Goal: Task Accomplishment & Management: Use online tool/utility

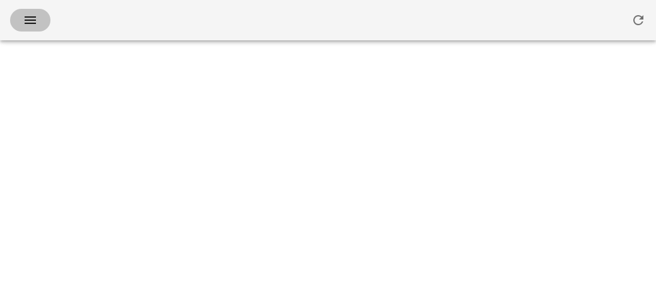
click at [21, 21] on span "button" at bounding box center [30, 20] width 20 height 15
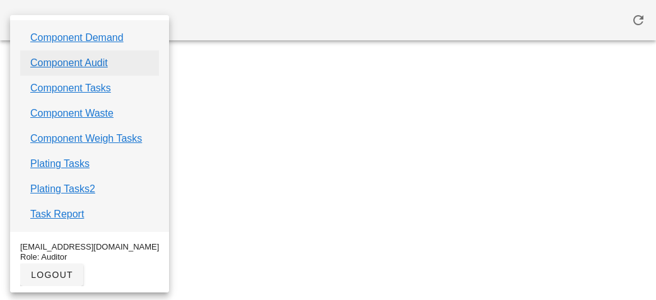
click at [40, 58] on link "Component Audit" at bounding box center [69, 63] width 78 height 15
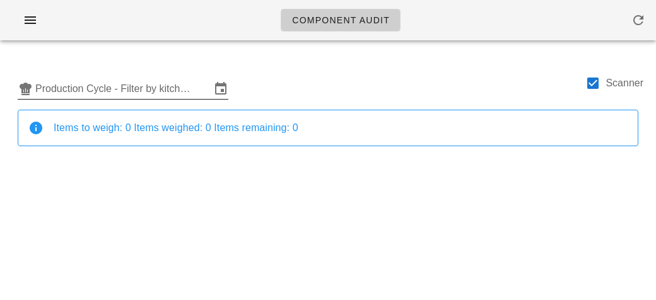
click at [64, 90] on input "Production Cycle - Filter by kitchen production schedules" at bounding box center [122, 89] width 175 height 20
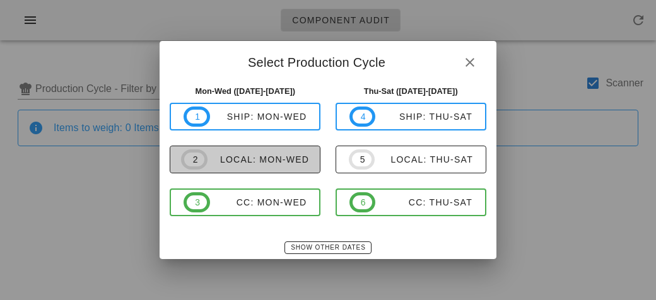
click at [225, 163] on div "local: Mon-Wed" at bounding box center [259, 160] width 102 height 10
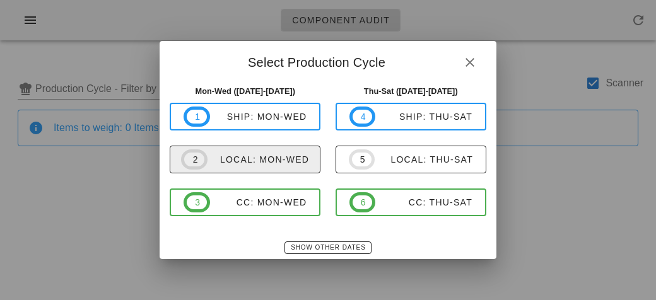
type input "local: Mon-Wed ([DATE]-[DATE])"
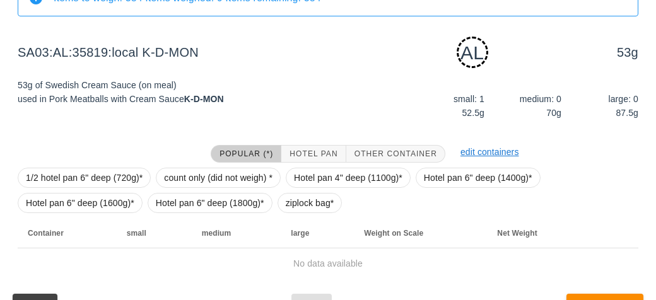
scroll to position [158, 0]
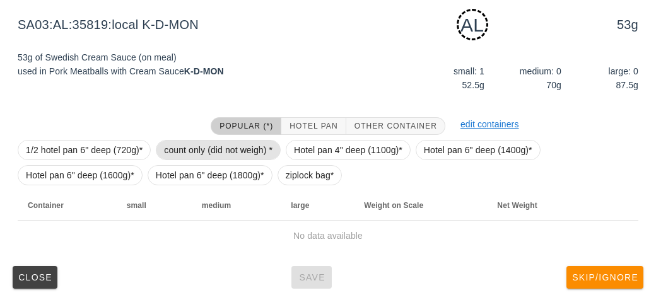
click at [184, 141] on span "count only (did not weigh) *" at bounding box center [218, 150] width 109 height 19
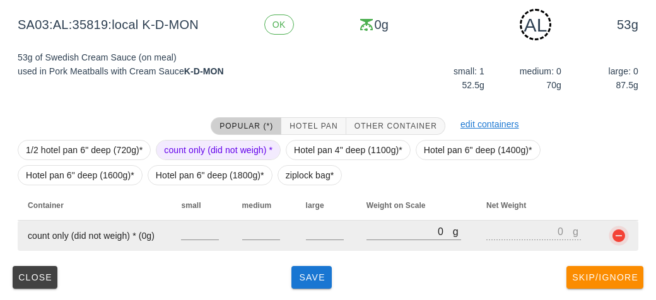
click at [615, 240] on button "button" at bounding box center [618, 235] width 15 height 15
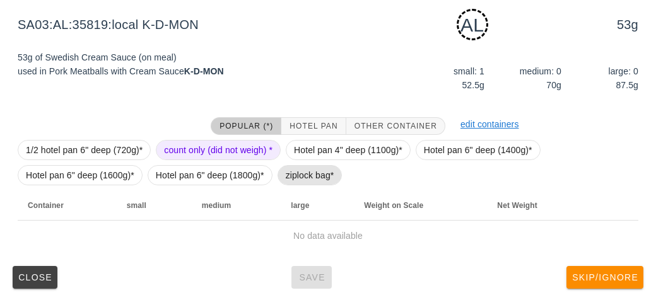
click at [298, 180] on span "ziplock bag*" at bounding box center [310, 175] width 49 height 19
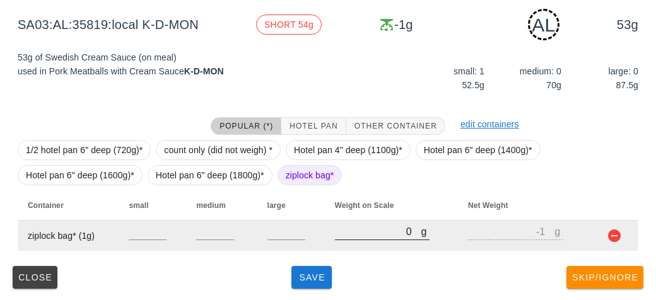
click at [351, 227] on input "0" at bounding box center [378, 231] width 86 height 16
type input "230"
type input "229"
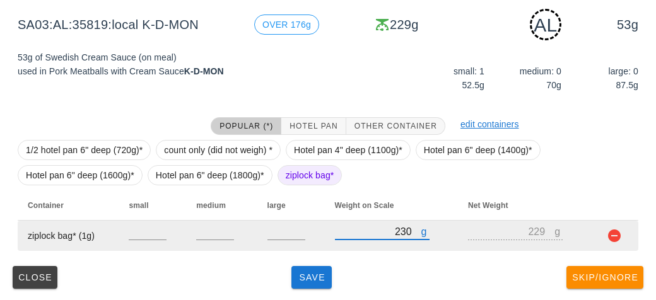
type input "230"
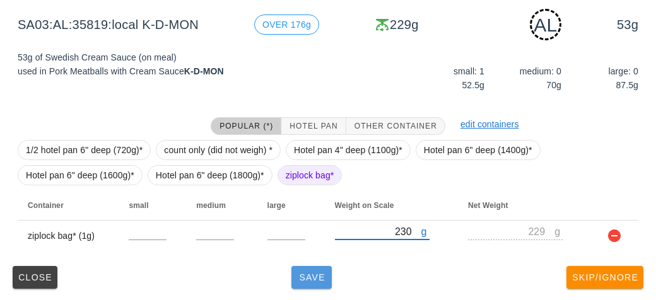
click at [316, 278] on span "Save" at bounding box center [312, 278] width 30 height 10
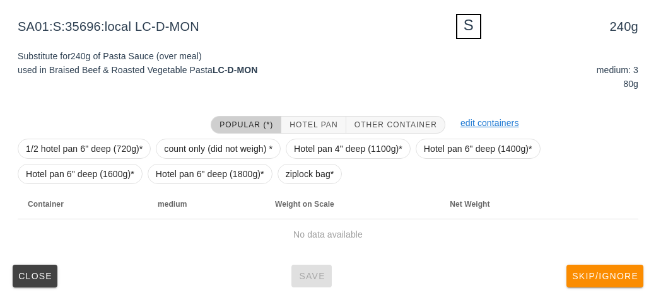
scroll to position [151, 0]
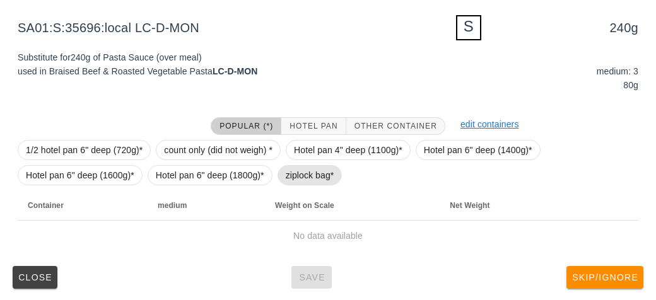
click at [281, 173] on span "ziplock bag*" at bounding box center [310, 175] width 65 height 20
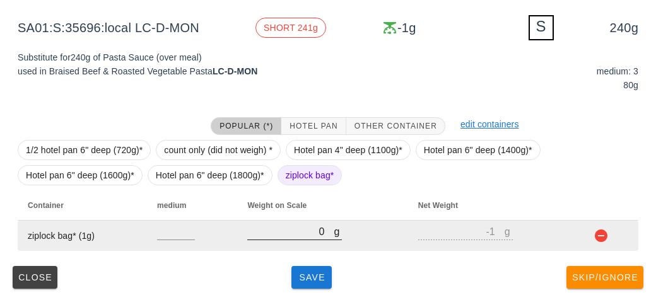
click at [267, 231] on input "0" at bounding box center [290, 231] width 86 height 16
type input "30"
type input "29"
type input "300"
type input "299"
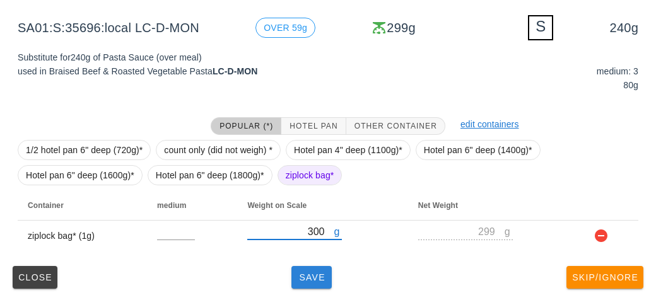
type input "300"
click at [313, 273] on span "Save" at bounding box center [312, 278] width 30 height 10
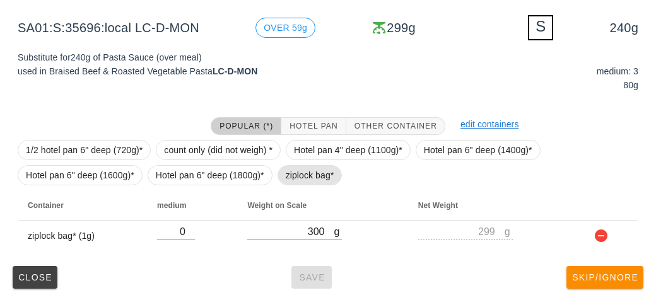
click at [290, 179] on span "ziplock bag*" at bounding box center [310, 175] width 49 height 19
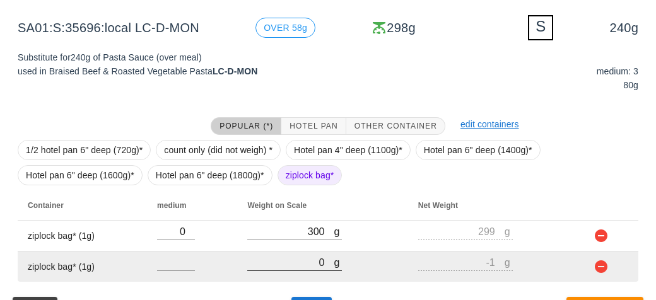
click at [294, 262] on input "0" at bounding box center [290, 262] width 86 height 16
type input "30"
type input "29"
type input "330"
type input "329"
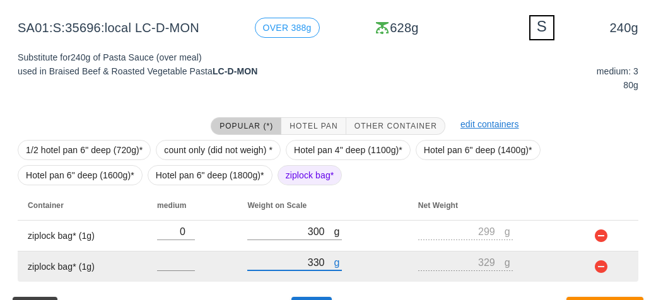
scroll to position [182, 0]
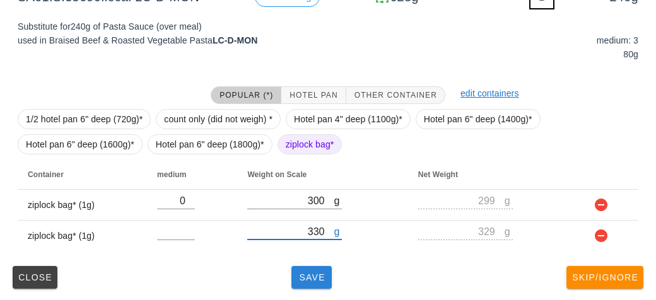
type input "330"
click at [305, 276] on span "Save" at bounding box center [312, 278] width 30 height 10
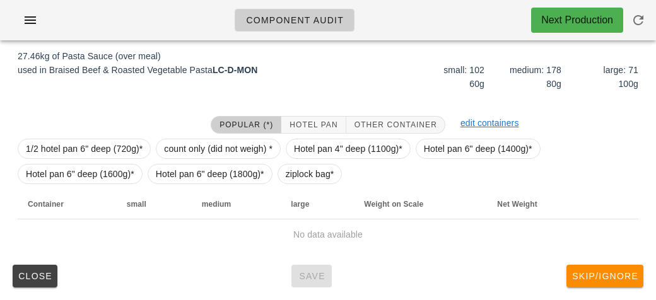
scroll to position [146, 0]
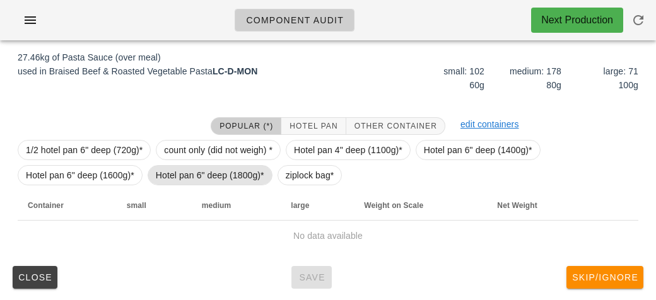
click at [180, 177] on span "Hotel pan 6" deep (1800g)*" at bounding box center [210, 175] width 109 height 19
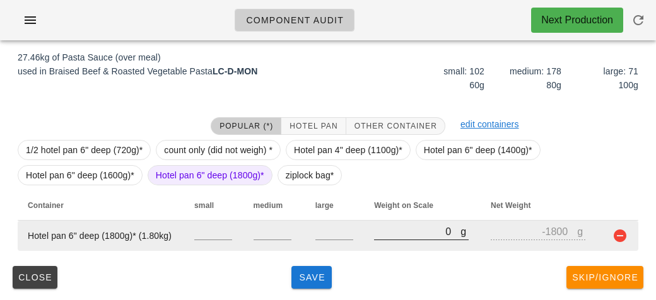
click at [382, 235] on input "0" at bounding box center [417, 231] width 86 height 16
type input "10"
type input "-1790"
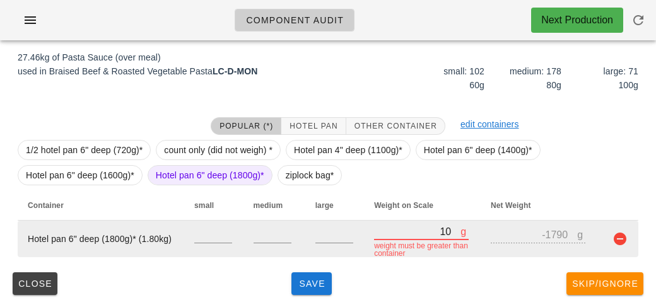
type input "110"
type input "-1690"
type input "1130"
type input "-670"
type input "11380"
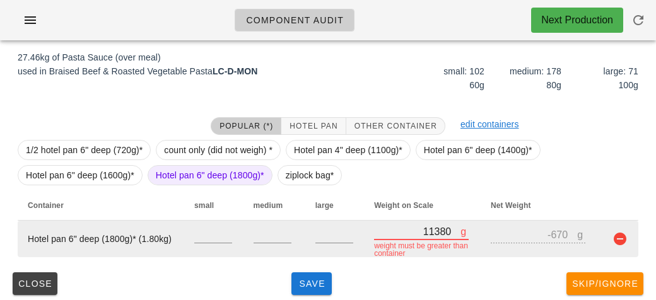
type input "9580"
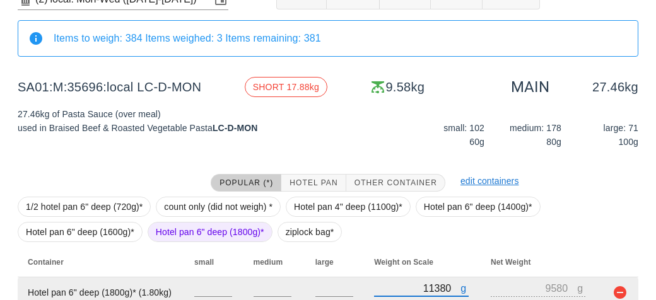
scroll to position [105, 0]
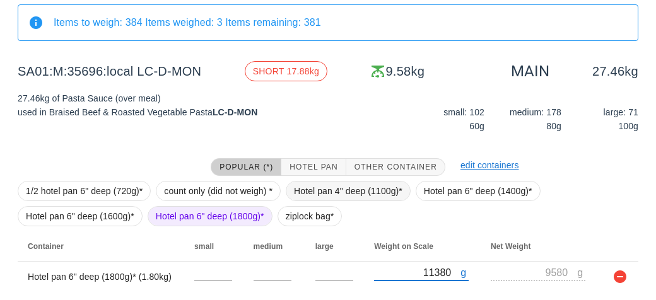
type input "11380"
click at [309, 187] on span "Hotel pan 4" deep (1100g)*" at bounding box center [348, 191] width 109 height 19
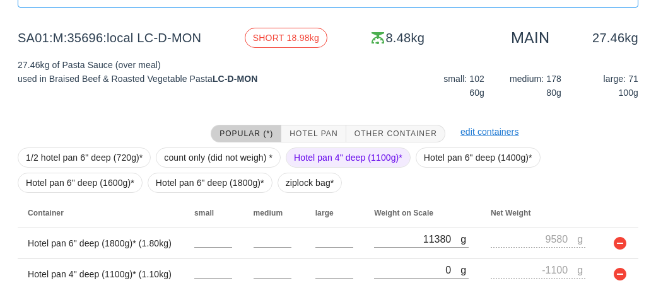
scroll to position [177, 0]
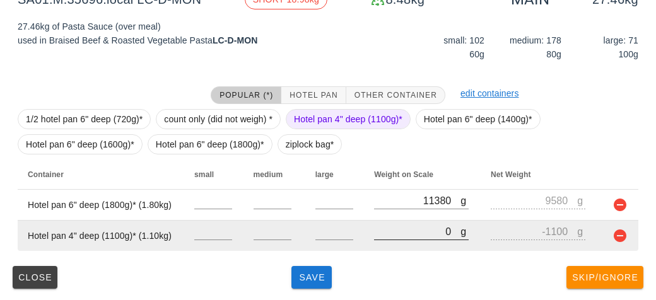
click at [386, 227] on input "0" at bounding box center [417, 231] width 86 height 16
type input "10"
type input "-1090"
type input "110"
type input "-990"
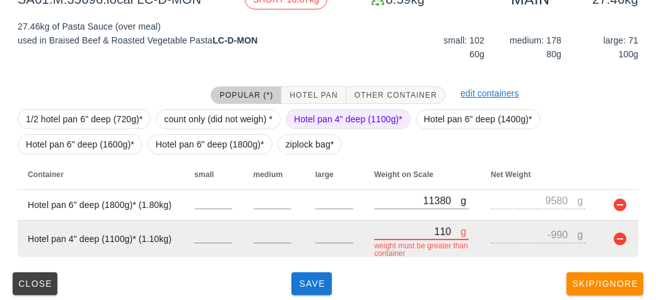
type input "1140"
type input "40"
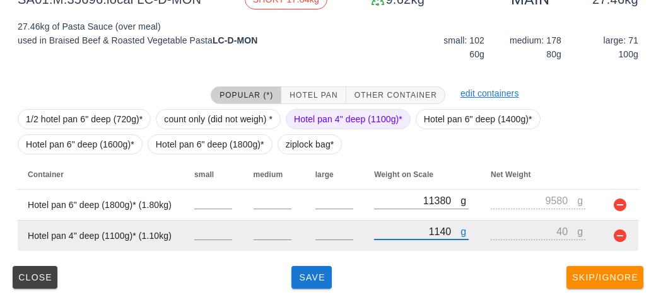
type input "11410"
type input "10310"
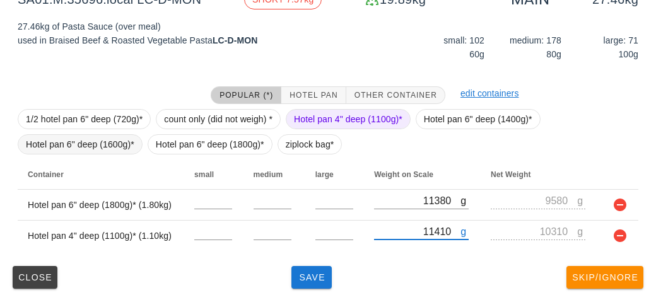
type input "11410"
click at [97, 149] on span "Hotel pan 6" deep (1600g)*" at bounding box center [80, 144] width 109 height 19
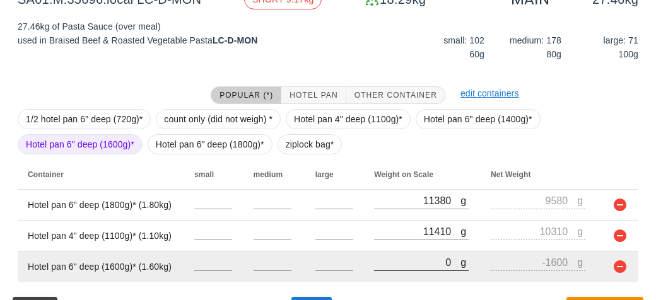
click at [408, 257] on input "0" at bounding box center [417, 262] width 86 height 16
type input "10"
type input "-1590"
type input "110"
type input "-1490"
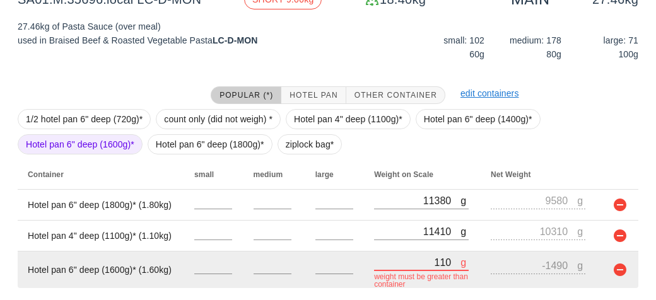
type input "1120"
type input "-480"
type input "11290"
type input "9690"
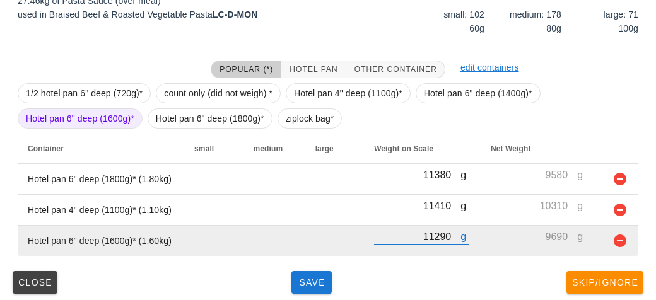
scroll to position [208, 0]
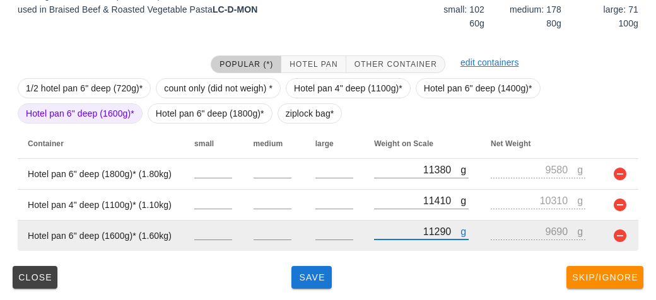
type input "11290"
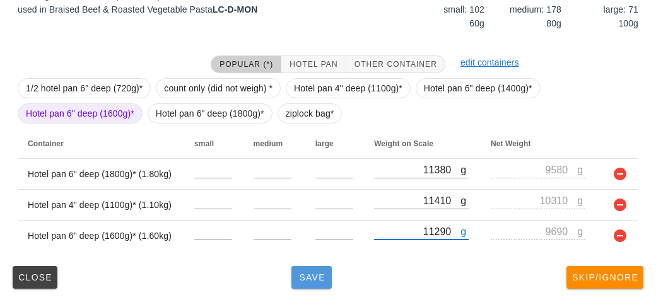
click at [303, 278] on span "Save" at bounding box center [312, 278] width 30 height 10
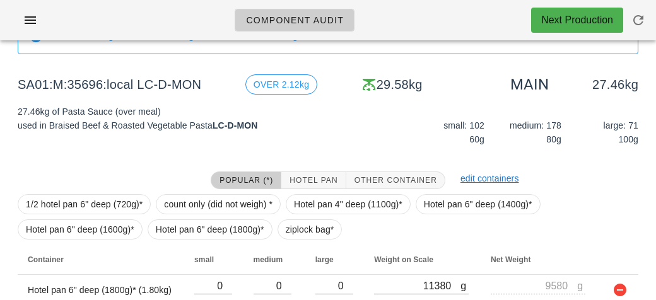
scroll to position [208, 0]
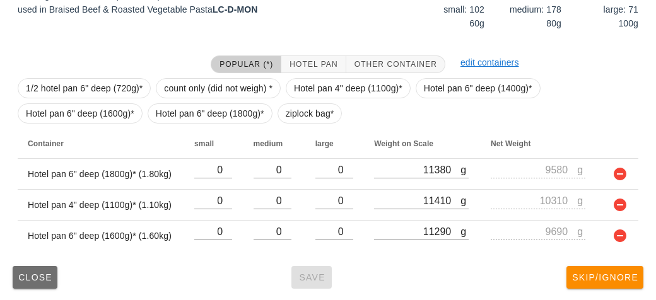
click at [30, 273] on span "Close" at bounding box center [35, 278] width 35 height 10
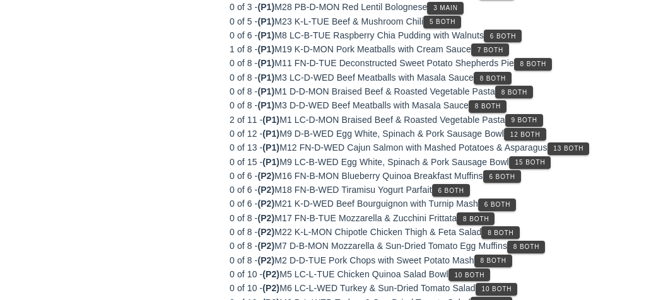
scroll to position [146, 0]
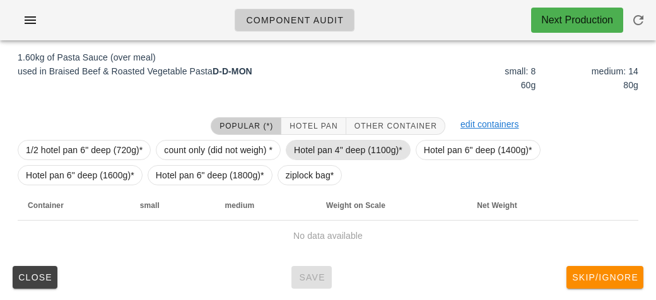
click at [326, 146] on span "Hotel pan 4" deep (1100g)*" at bounding box center [348, 150] width 109 height 19
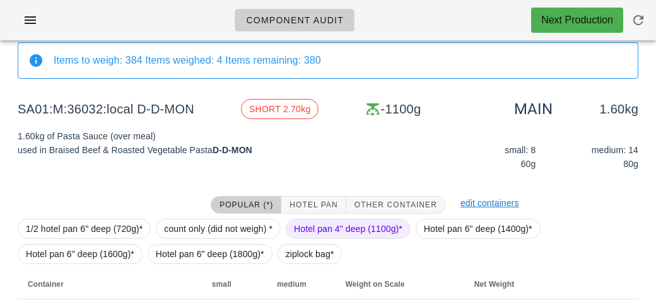
scroll to position [104, 0]
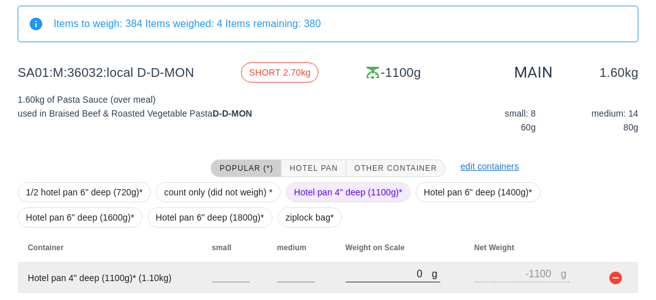
click at [364, 268] on input "0" at bounding box center [389, 274] width 86 height 16
type input "20"
type input "-1080"
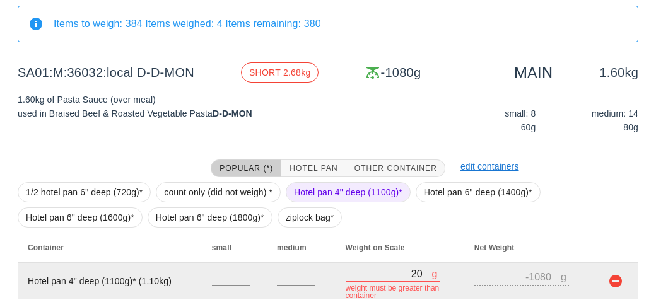
type input "270"
type input "-830"
type input "2700"
type input "1600"
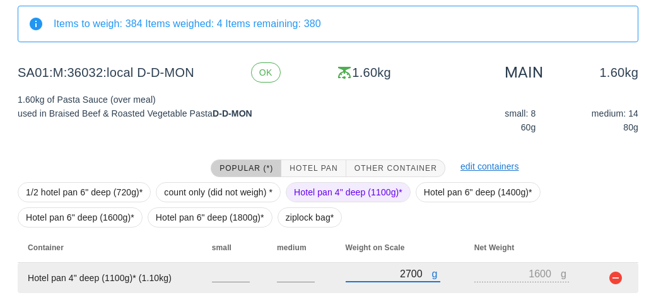
scroll to position [146, 0]
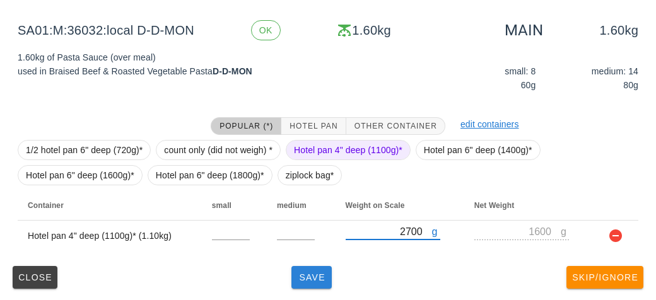
type input "2700"
click at [313, 286] on button "Save" at bounding box center [312, 277] width 40 height 23
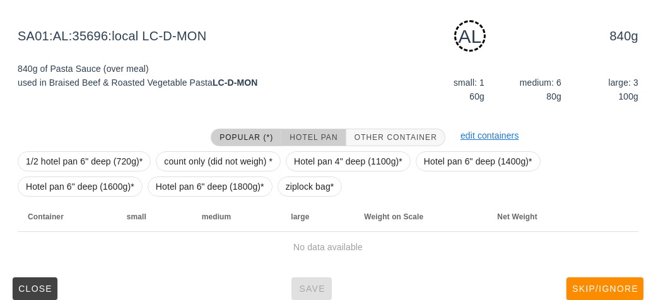
click at [312, 139] on span "Hotel Pan" at bounding box center [313, 137] width 49 height 9
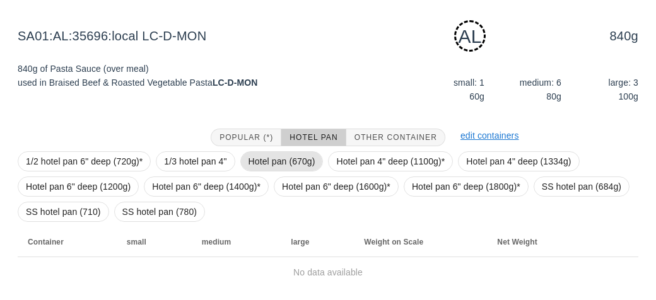
click at [263, 156] on span "Hotel pan (670g)" at bounding box center [282, 161] width 67 height 19
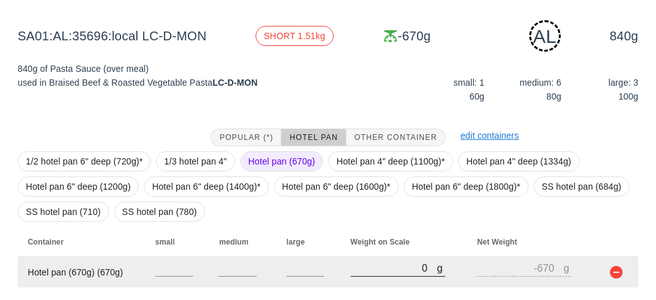
click at [372, 271] on input "0" at bounding box center [394, 268] width 86 height 16
type input "20"
type input "-650"
type input "210"
type input "-460"
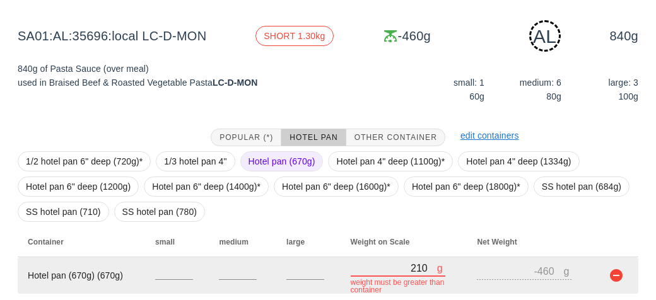
type input "2160"
type input "1490"
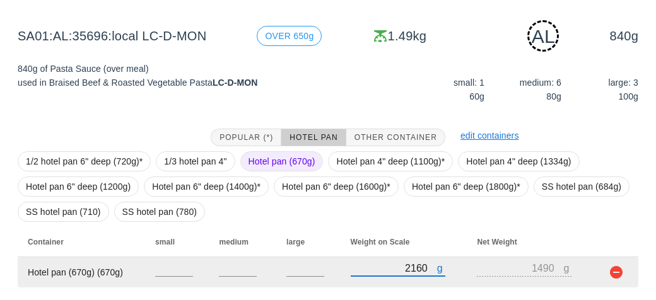
scroll to position [183, 0]
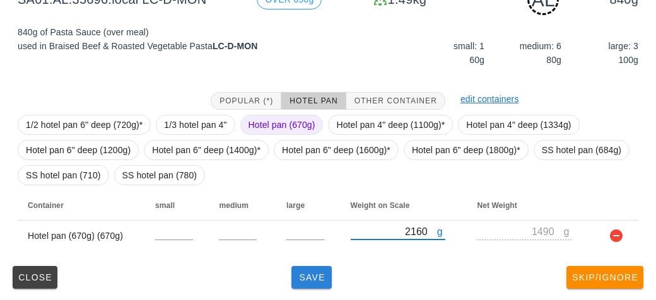
type input "2160"
click at [307, 283] on button "Save" at bounding box center [312, 277] width 40 height 23
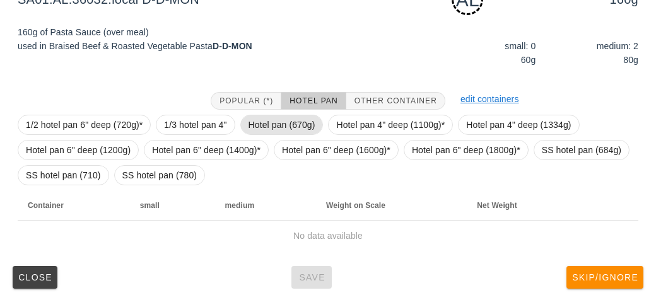
click at [265, 127] on span "Hotel pan (670g)" at bounding box center [282, 124] width 67 height 19
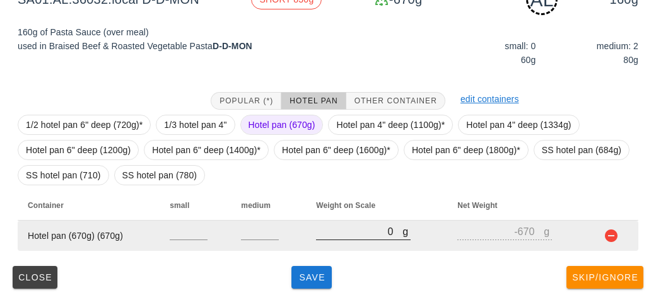
click at [342, 237] on input "0" at bounding box center [359, 231] width 86 height 16
type input "60"
type input "-610"
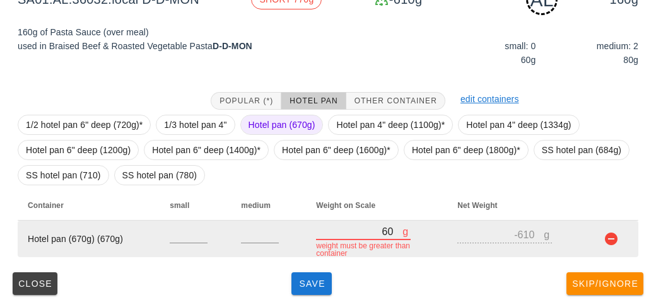
type input "650"
type input "-20"
type input "6500"
type input "5830"
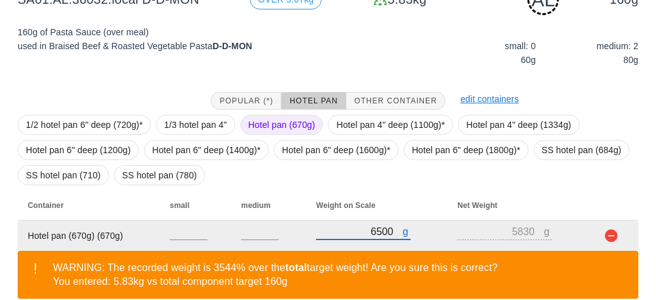
type input "650"
type input "-20"
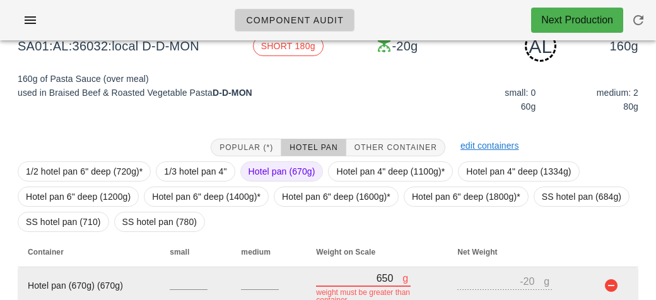
scroll to position [189, 0]
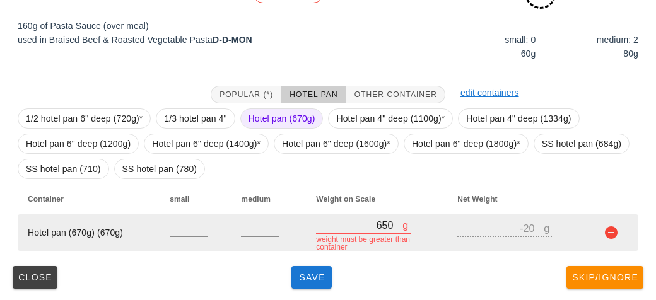
type input "60"
type input "-610"
type input "0"
type input "-670"
type input "80"
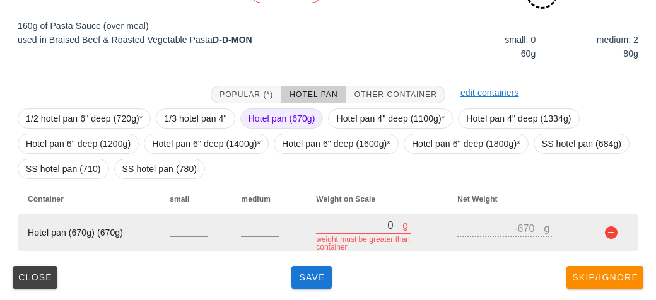
type input "-590"
type input "830"
type input "160"
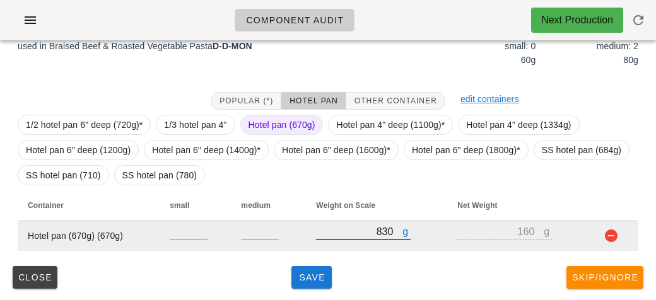
type input "8300"
type input "7630"
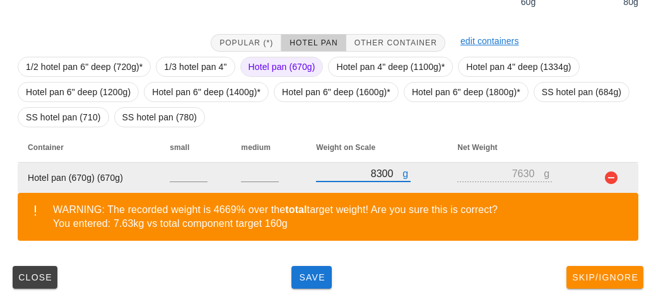
type input "830"
type input "160"
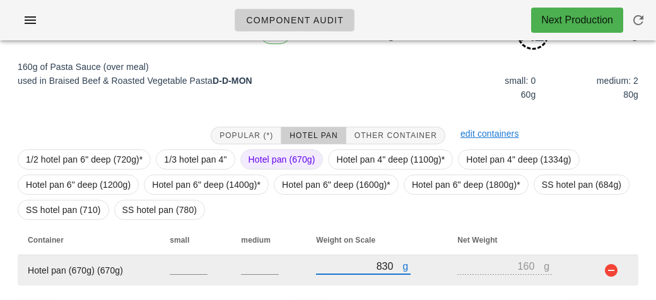
scroll to position [183, 0]
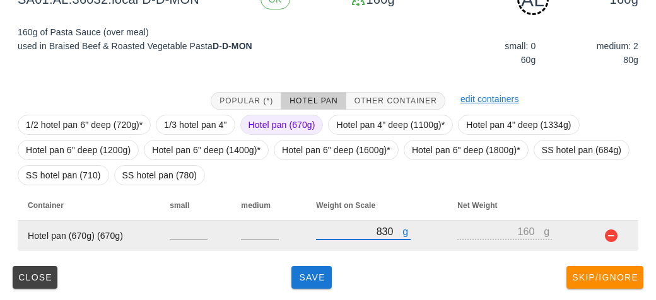
type input "830"
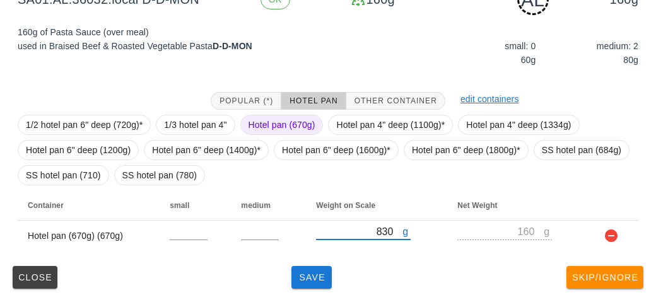
click at [299, 294] on div "(2) local: Mon-Wed ([DATE]-[DATE]) MI (13) PR (89) SA (71) ST (99) VE (112) Sca…" at bounding box center [328, 84] width 656 height 434
click at [314, 280] on span "Save" at bounding box center [312, 278] width 30 height 10
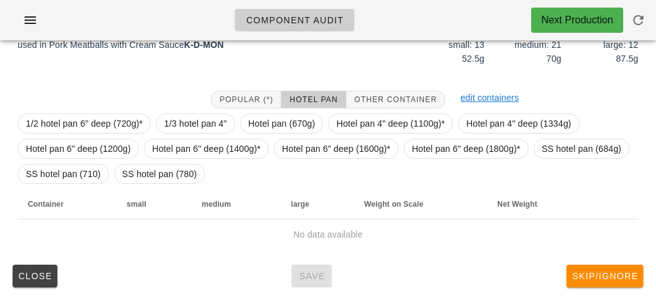
scroll to position [172, 0]
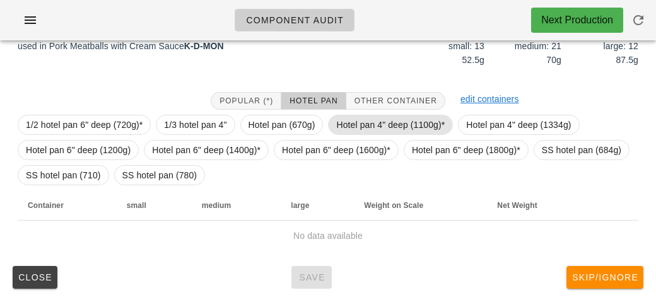
click at [362, 126] on span "Hotel pan 4" deep (1100g)*" at bounding box center [390, 124] width 109 height 19
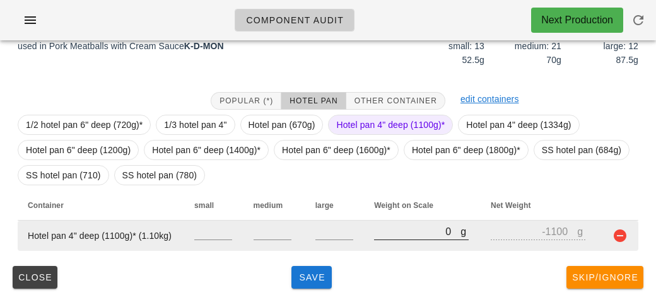
click at [393, 235] on input "0" at bounding box center [417, 231] width 86 height 16
type input "40"
type input "-1060"
type input "440"
type input "-660"
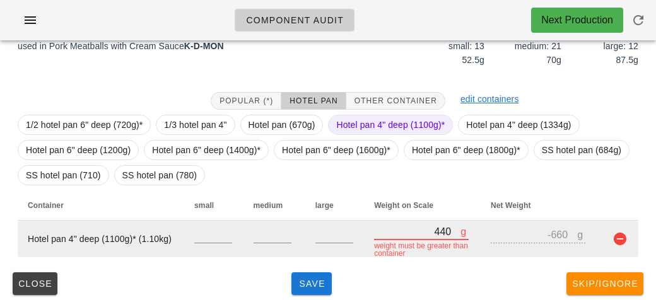
type input "4470"
type input "3370"
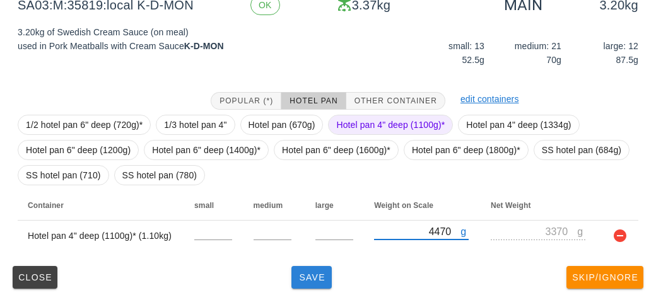
type input "4470"
click at [295, 288] on button "Save" at bounding box center [312, 277] width 40 height 23
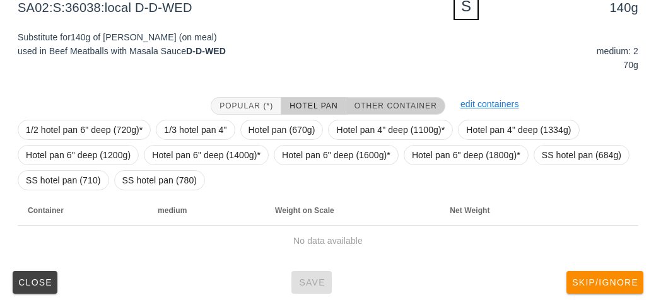
click at [403, 108] on span "Other Container" at bounding box center [395, 106] width 83 height 9
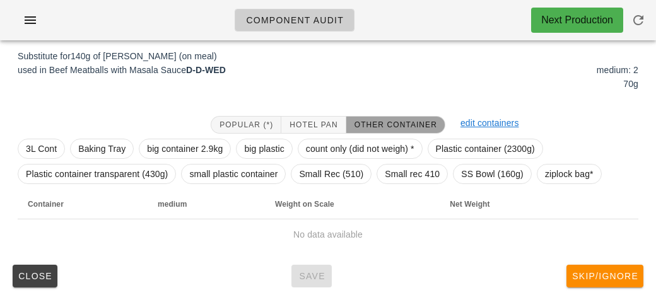
scroll to position [151, 0]
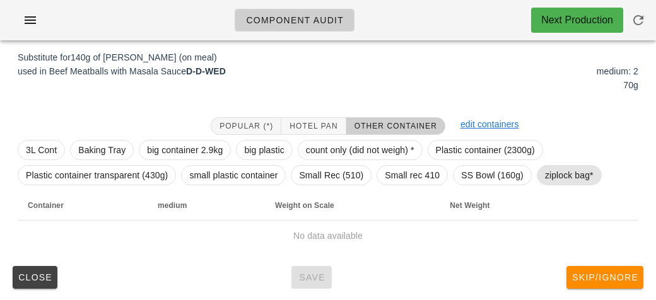
click at [542, 177] on span "ziplock bag*" at bounding box center [569, 175] width 65 height 20
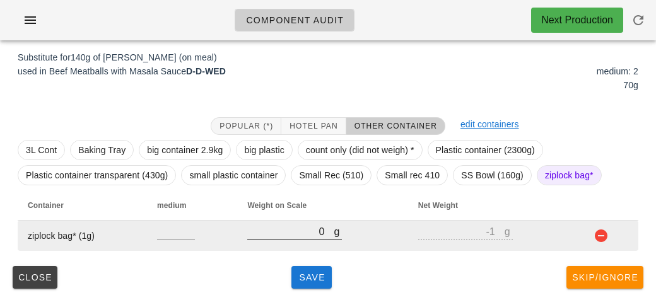
click at [278, 235] on input "0" at bounding box center [290, 231] width 86 height 16
type input "210"
type input "209"
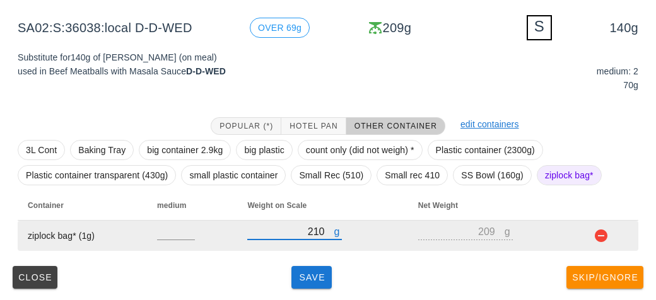
type input "210"
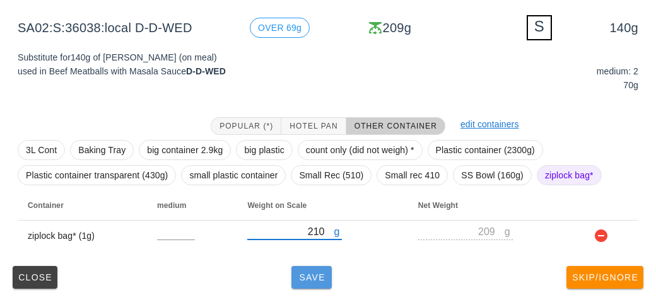
click at [293, 273] on button "Save" at bounding box center [312, 277] width 40 height 23
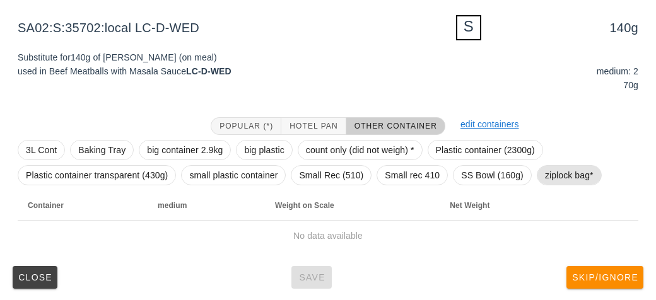
click at [574, 175] on span "ziplock bag*" at bounding box center [569, 175] width 49 height 19
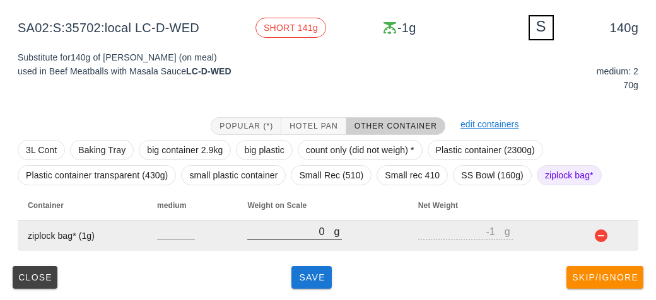
click at [310, 233] on input "0" at bounding box center [290, 231] width 86 height 16
type input "10"
type input "9"
type input "180"
type input "179"
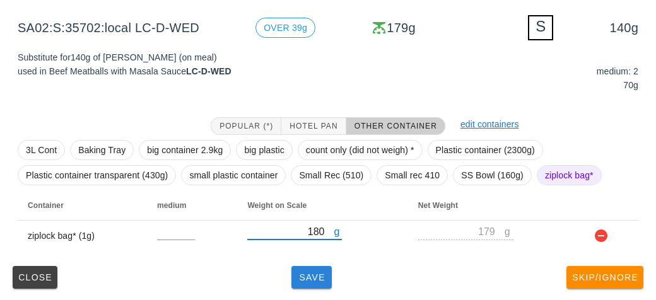
type input "180"
click at [298, 266] on button "Save" at bounding box center [312, 277] width 40 height 23
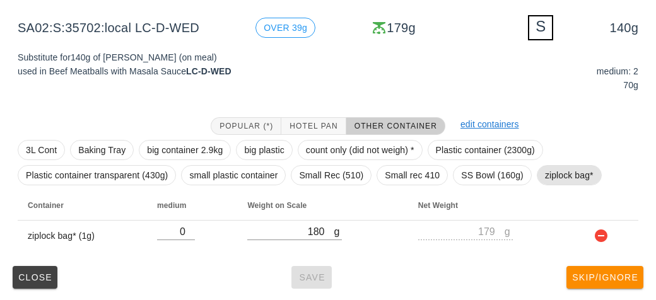
click at [568, 166] on span "ziplock bag*" at bounding box center [569, 175] width 49 height 19
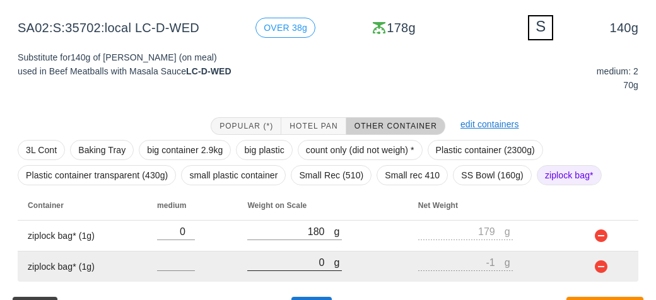
click at [274, 266] on input "0" at bounding box center [290, 262] width 86 height 16
type input "10"
type input "9"
type input "180"
type input "179"
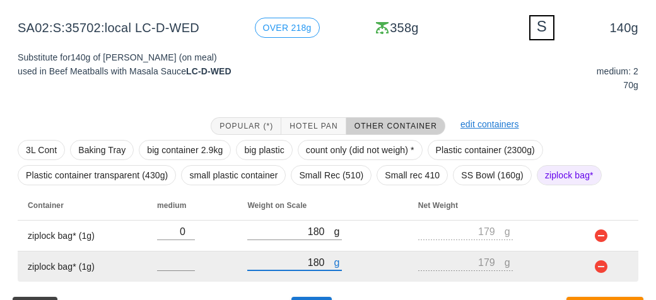
scroll to position [182, 0]
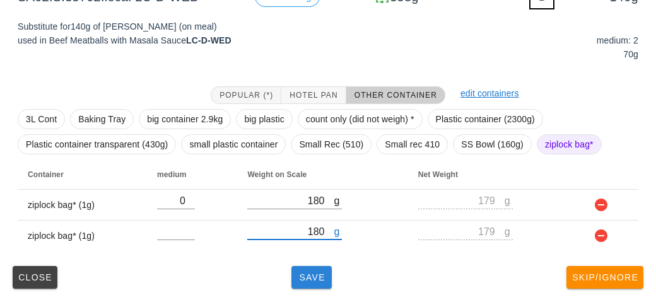
type input "180"
click at [298, 266] on button "Save" at bounding box center [312, 277] width 40 height 23
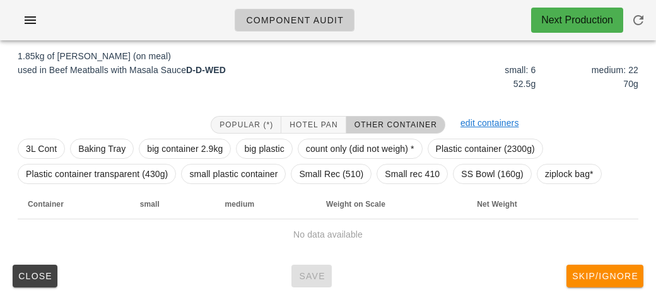
scroll to position [146, 0]
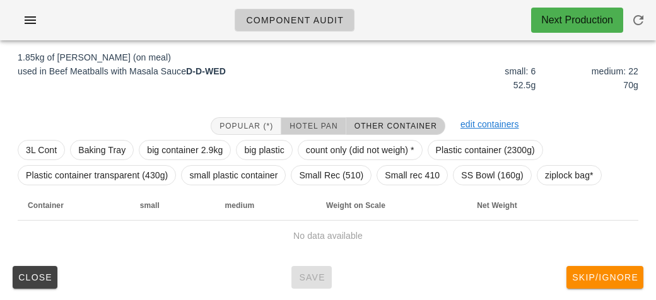
click at [304, 126] on span "Hotel Pan" at bounding box center [313, 126] width 49 height 9
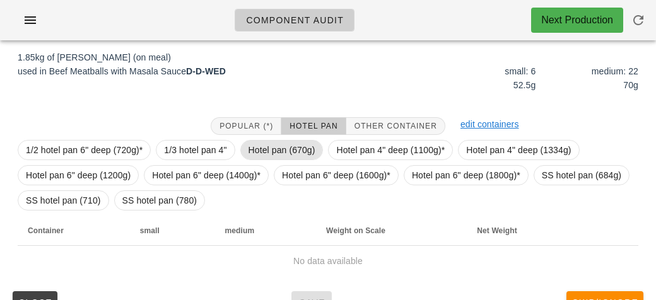
click at [288, 150] on span "Hotel pan (670g)" at bounding box center [282, 150] width 67 height 19
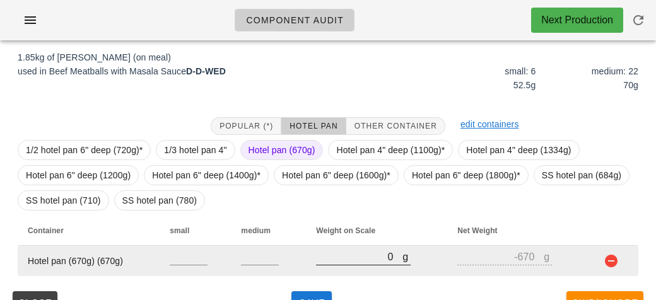
click at [344, 260] on input "0" at bounding box center [359, 257] width 86 height 16
type input "30"
type input "-640"
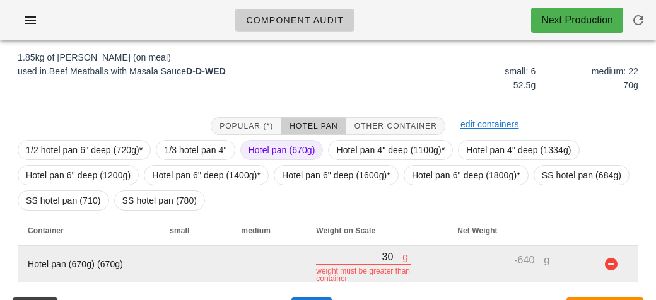
type input "340"
type input "-330"
type input "3490"
type input "2820"
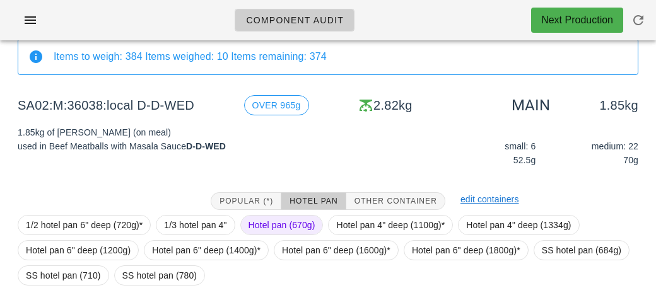
scroll to position [172, 0]
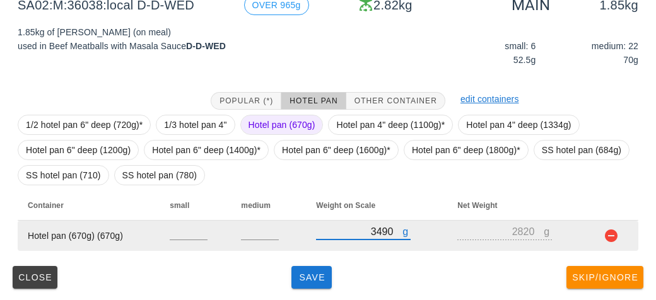
type input "3490"
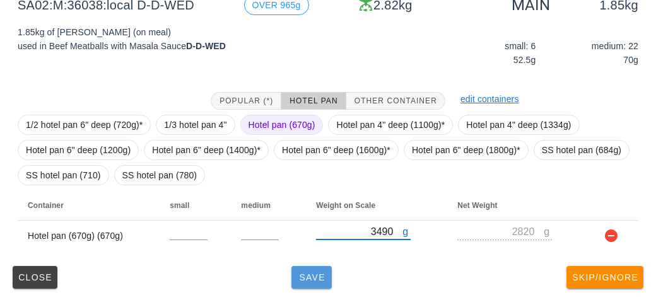
click at [306, 287] on button "Save" at bounding box center [312, 277] width 40 height 23
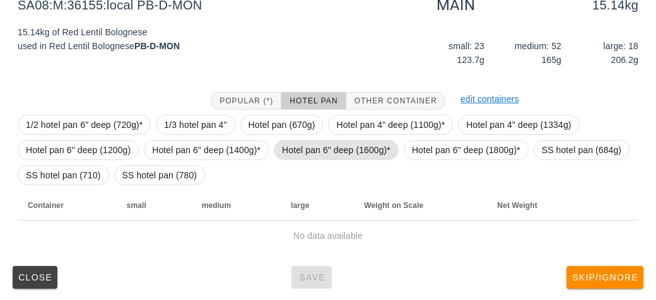
click at [312, 146] on span "Hotel pan 6" deep (1600g)*" at bounding box center [336, 150] width 109 height 19
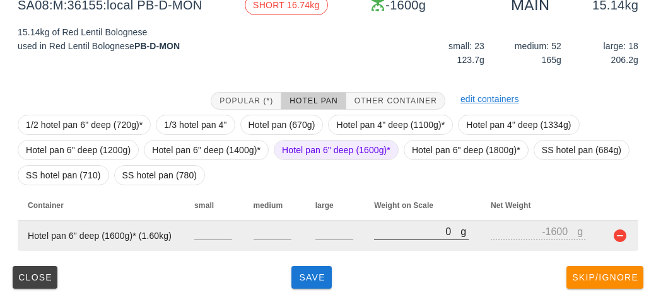
click at [384, 228] on input "0" at bounding box center [417, 231] width 86 height 16
type input "90"
type input "-1510"
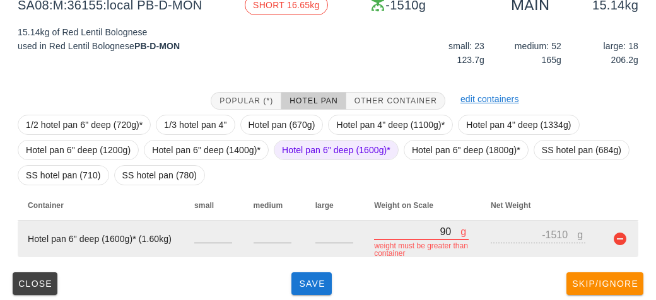
type input "960"
type input "-640"
type input "9680"
type input "8080"
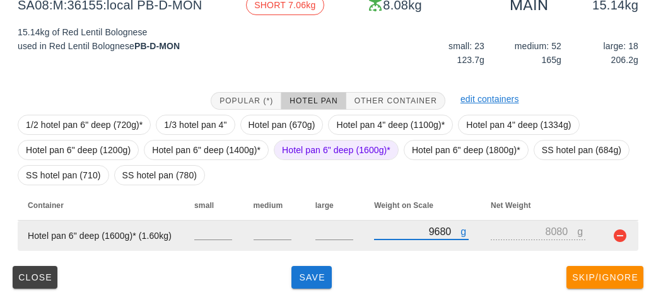
type input "9680"
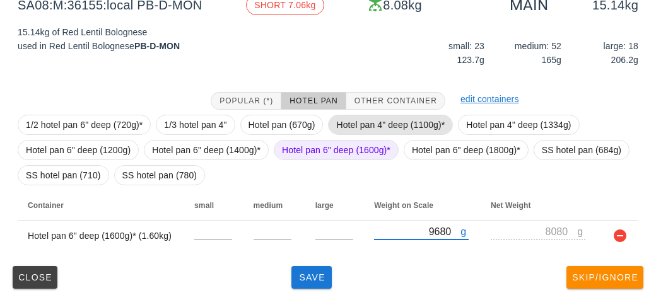
click at [353, 124] on span "Hotel pan 4" deep (1100g)*" at bounding box center [390, 124] width 109 height 19
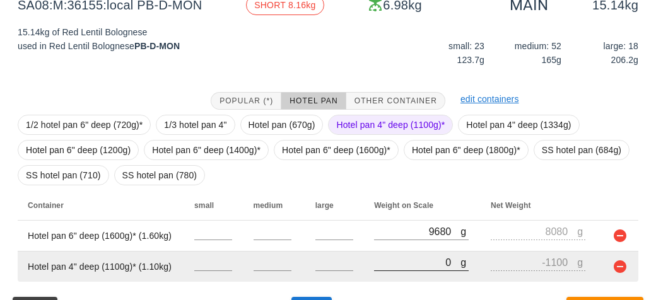
click at [395, 256] on input "0" at bounding box center [417, 262] width 86 height 16
type input "90"
type input "-1010"
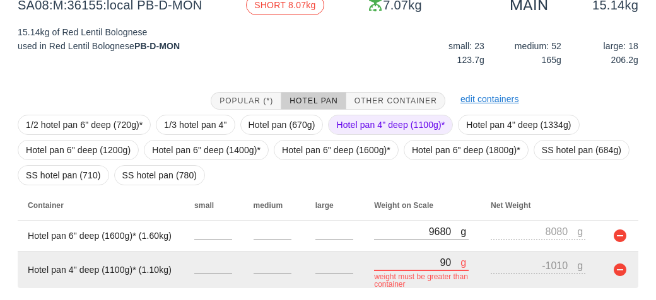
type input "920"
type input "-180"
type input "9230"
type input "8130"
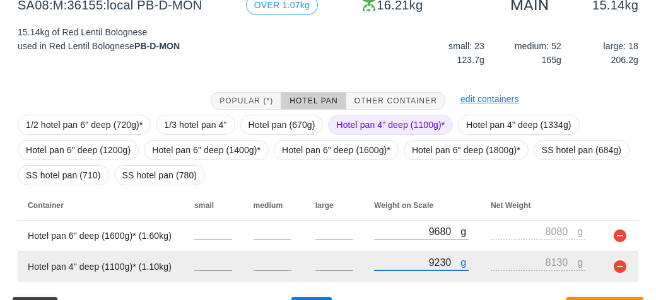
scroll to position [203, 0]
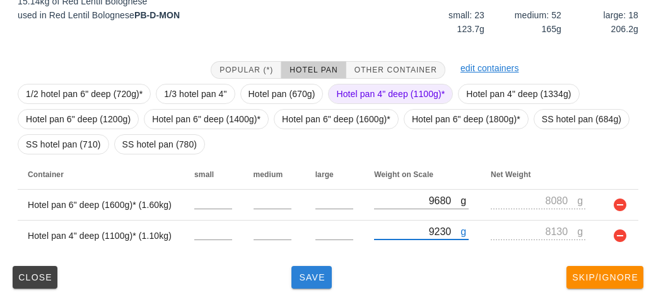
type input "9230"
click at [312, 277] on span "Save" at bounding box center [312, 278] width 30 height 10
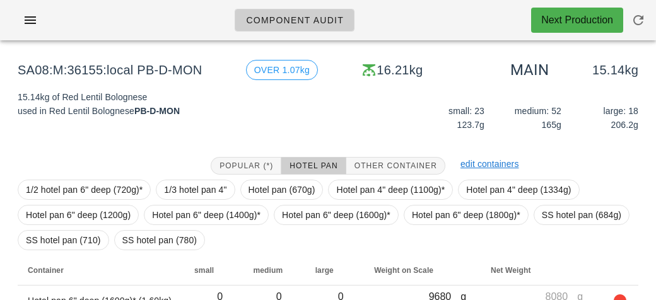
scroll to position [203, 0]
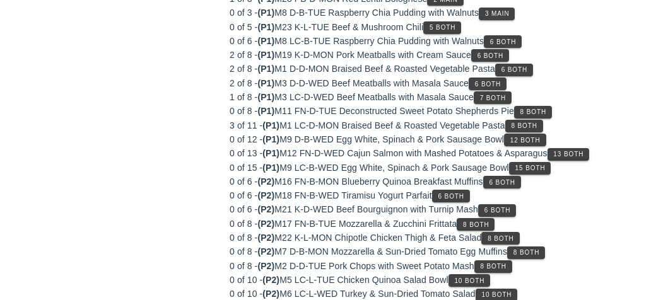
scroll to position [172, 0]
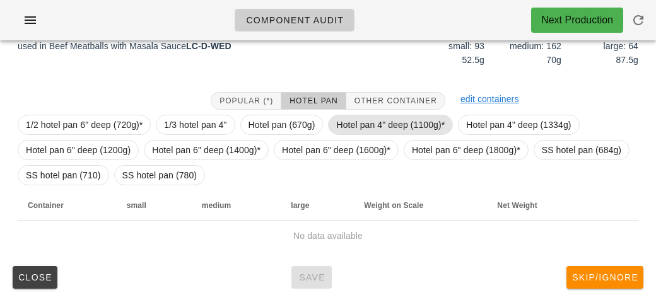
click at [346, 119] on span "Hotel pan 4" deep (1100g)*" at bounding box center [390, 124] width 109 height 19
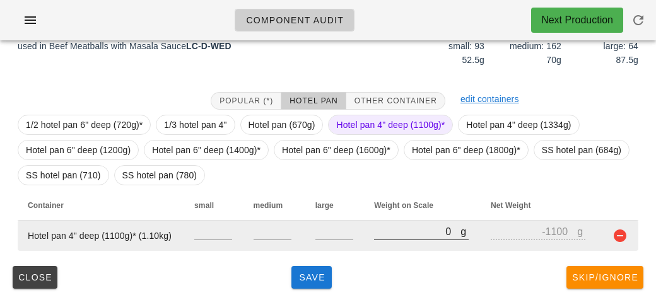
click at [404, 233] on input "0" at bounding box center [417, 231] width 86 height 16
type input "90"
type input "-1010"
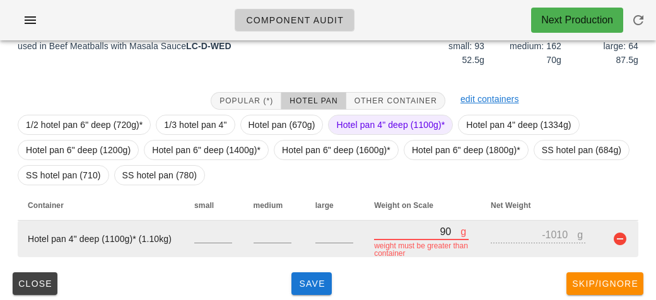
type input "940"
type input "-160"
type input "9470"
type input "8370"
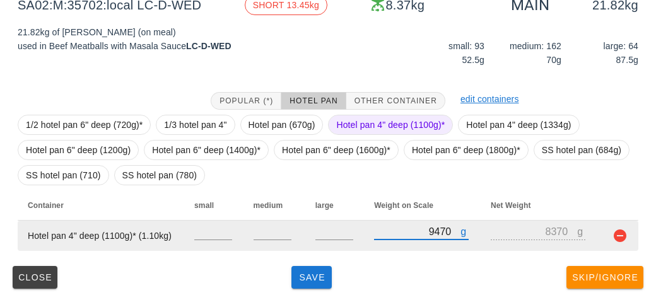
type input "9470"
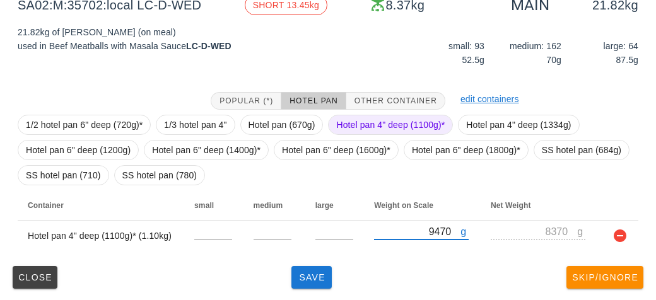
click at [372, 124] on span "Hotel pan 4" deep (1100g)*" at bounding box center [390, 124] width 109 height 19
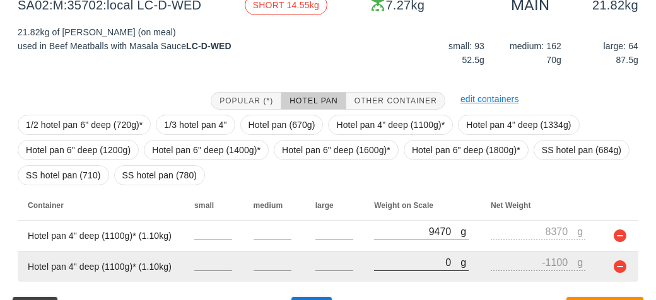
click at [391, 267] on input "0" at bounding box center [417, 262] width 86 height 16
type input "90"
type input "-1010"
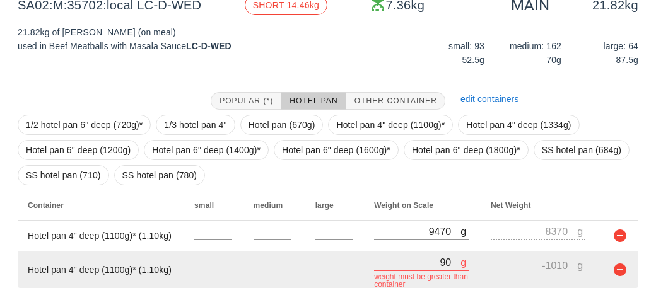
type input "980"
type input "-120"
type input "9880"
type input "8780"
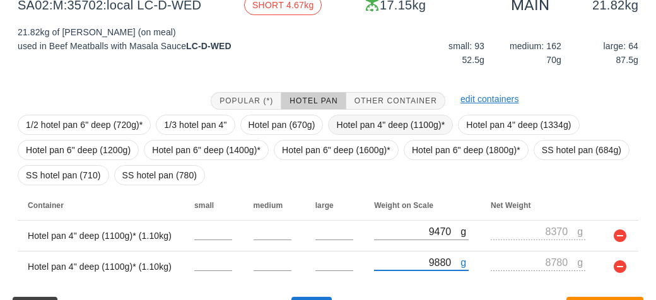
type input "9880"
click at [355, 121] on span "Hotel pan 4" deep (1100g)*" at bounding box center [390, 124] width 109 height 19
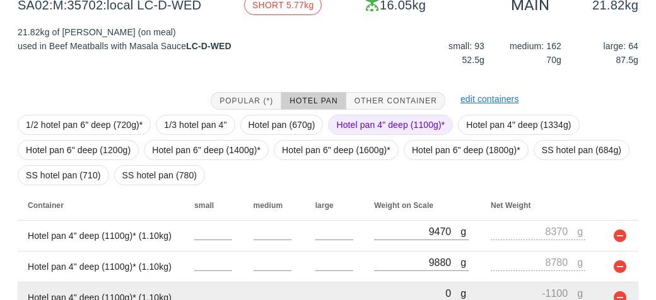
click at [396, 298] on input "0" at bounding box center [417, 293] width 86 height 16
type input "90"
type input "-1010"
type input "0"
type input "-1100"
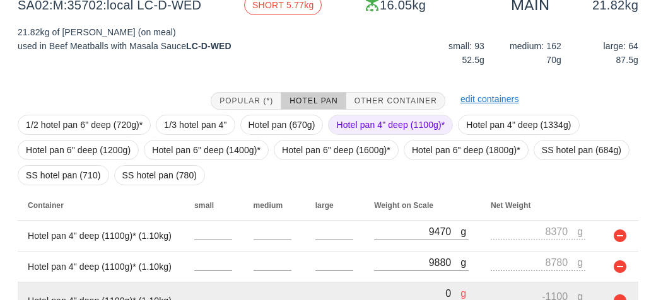
type input "80"
type input "-1020"
type input "820"
type input "-280"
type input "8260"
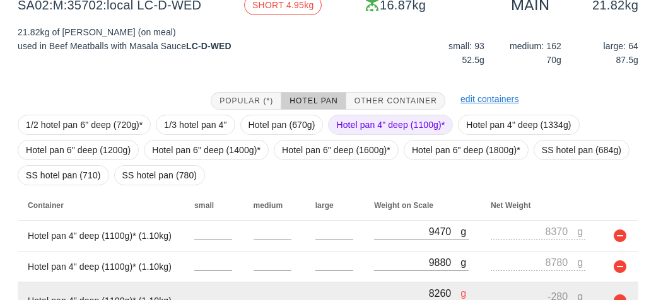
type input "7160"
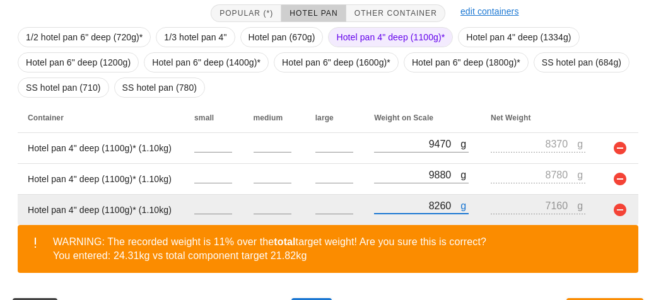
scroll to position [292, 0]
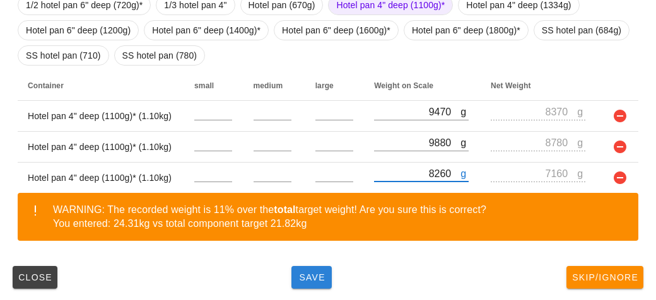
type input "8260"
click at [310, 280] on span "Save" at bounding box center [312, 278] width 30 height 10
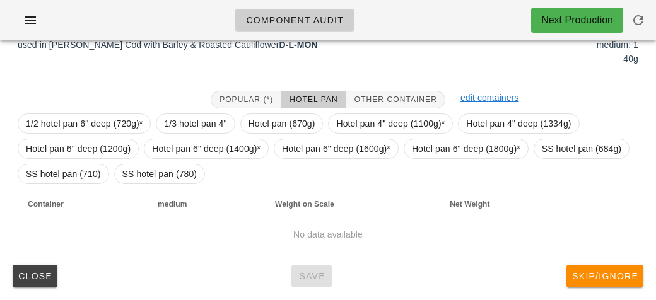
scroll to position [183, 0]
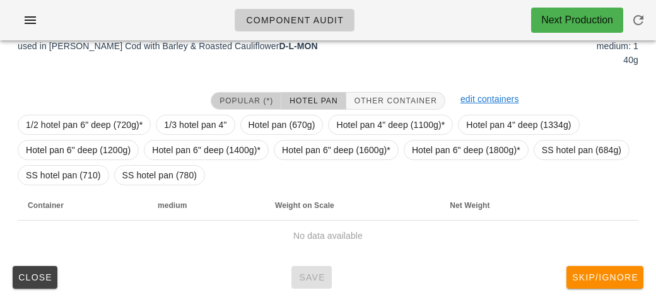
click at [235, 98] on span "Popular (*)" at bounding box center [246, 101] width 54 height 9
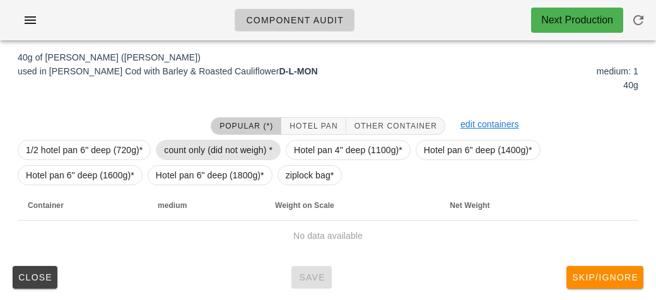
click at [186, 150] on span "count only (did not weigh) *" at bounding box center [218, 150] width 109 height 19
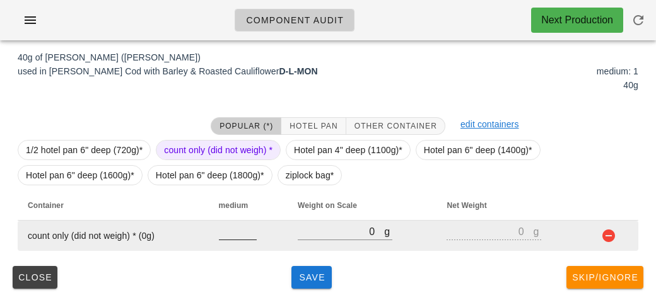
click at [223, 237] on input "number" at bounding box center [238, 231] width 38 height 16
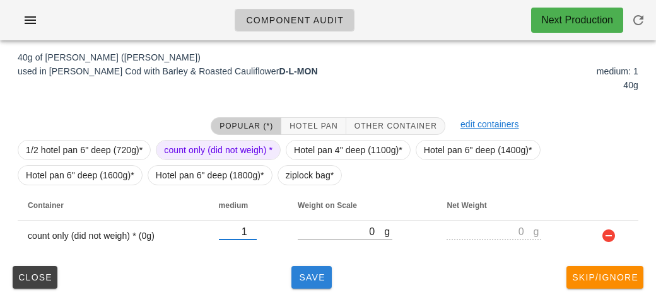
type input "1"
click at [297, 280] on span "Save" at bounding box center [312, 278] width 30 height 10
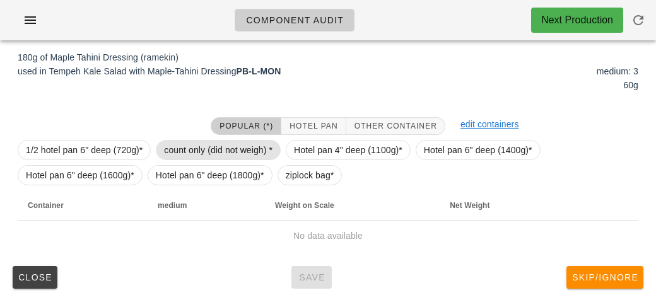
click at [191, 149] on span "count only (did not weigh) *" at bounding box center [218, 150] width 109 height 19
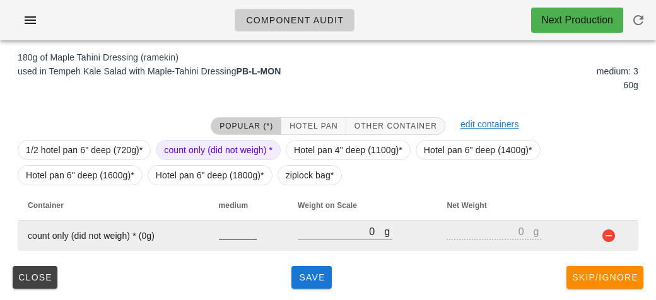
click at [224, 235] on input "number" at bounding box center [238, 231] width 38 height 16
type input "3"
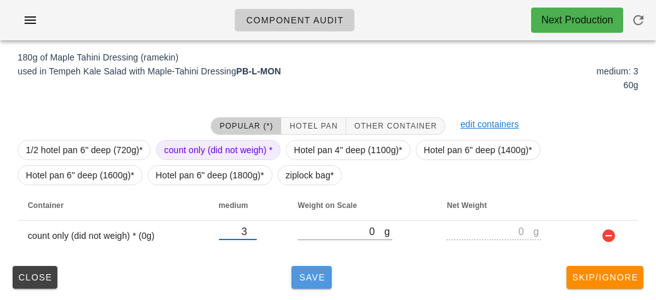
click at [300, 286] on button "Save" at bounding box center [312, 277] width 40 height 23
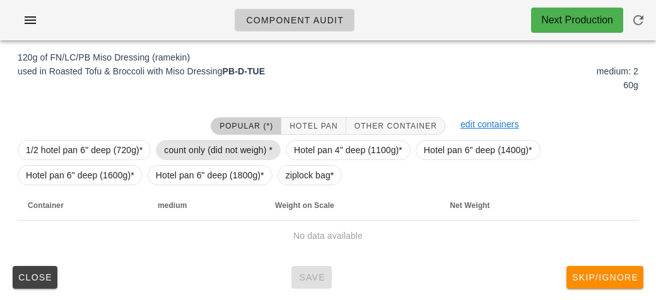
click at [182, 145] on span "count only (did not weigh) *" at bounding box center [218, 150] width 109 height 19
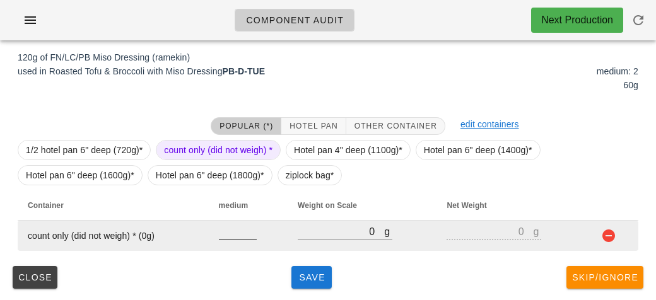
click at [230, 235] on input "number" at bounding box center [238, 231] width 38 height 16
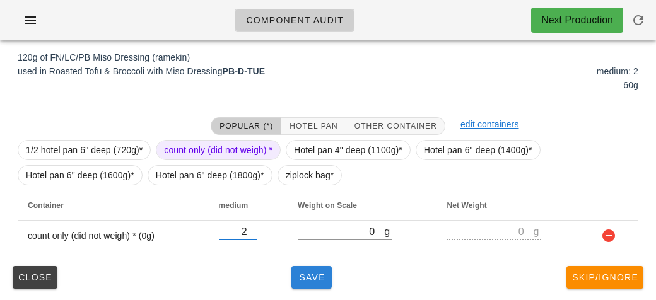
type input "2"
click at [314, 273] on span "Save" at bounding box center [312, 278] width 30 height 10
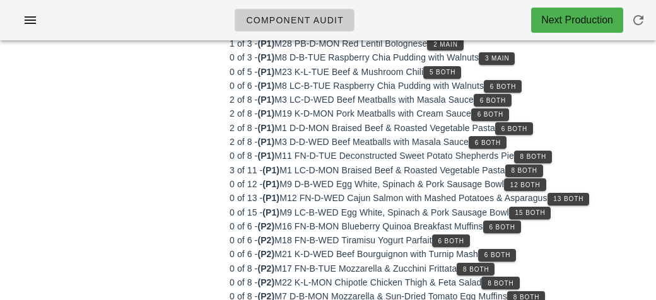
scroll to position [151, 0]
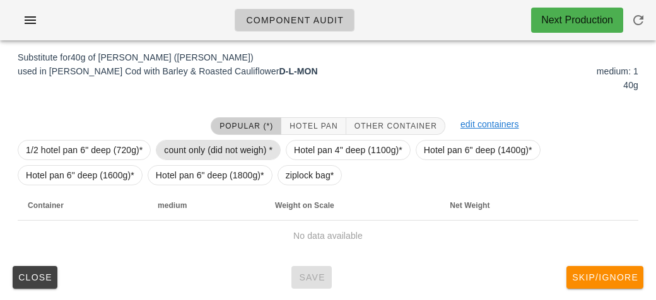
click at [183, 142] on span "count only (did not weigh) *" at bounding box center [218, 150] width 109 height 19
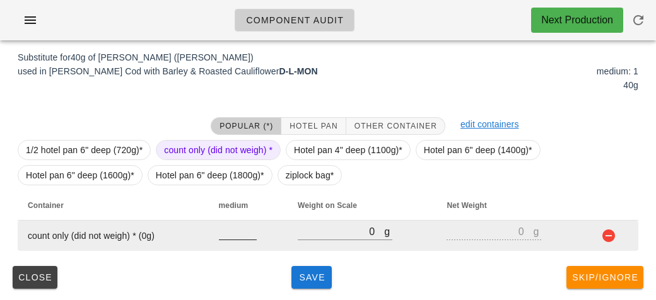
click at [233, 237] on input "number" at bounding box center [238, 231] width 38 height 16
type input "1"
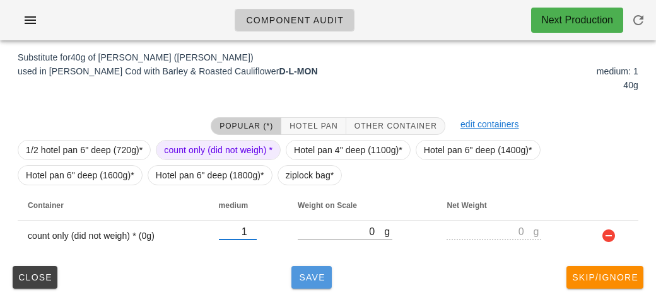
click at [311, 285] on button "Save" at bounding box center [312, 277] width 40 height 23
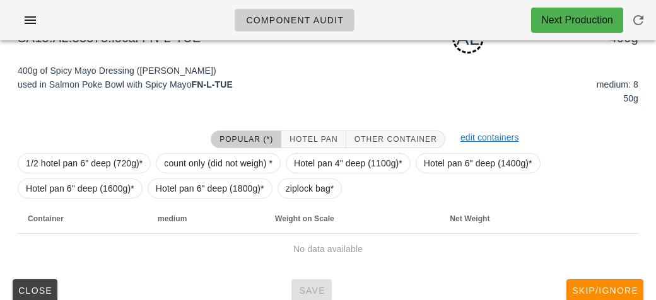
scroll to position [145, 0]
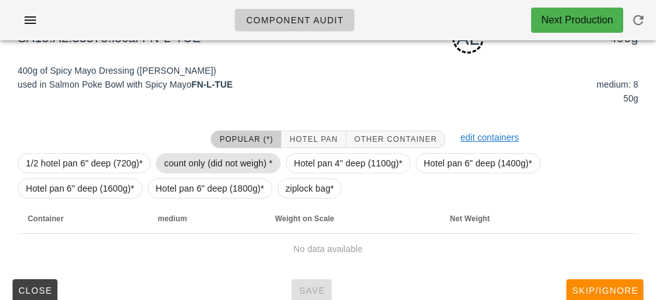
click at [185, 158] on span "count only (did not weigh) *" at bounding box center [218, 163] width 109 height 19
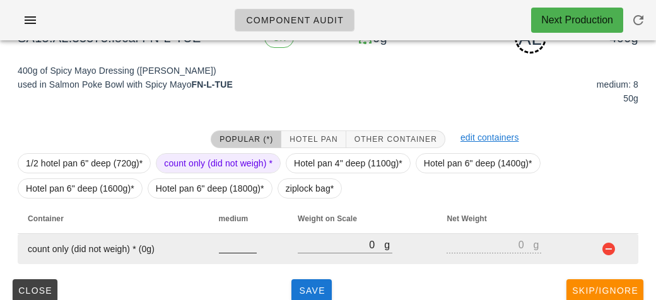
click at [244, 242] on input "number" at bounding box center [238, 245] width 38 height 16
type input "8"
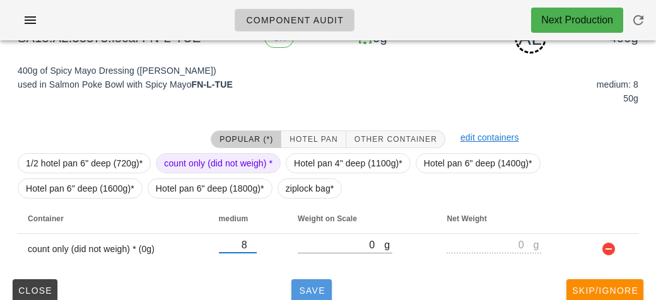
click at [314, 280] on button "Save" at bounding box center [312, 291] width 40 height 23
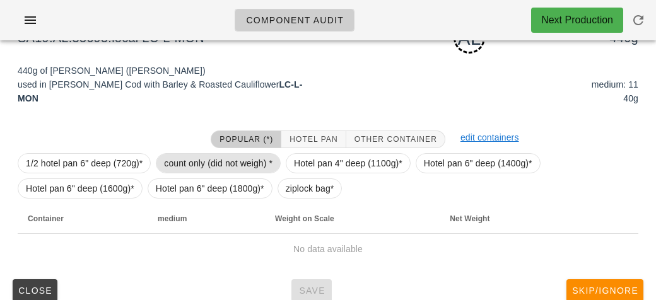
click at [182, 157] on span "count only (did not weigh) *" at bounding box center [218, 163] width 109 height 19
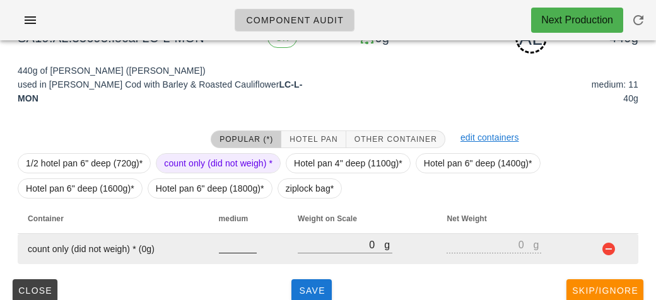
click at [230, 249] on input "number" at bounding box center [238, 245] width 38 height 16
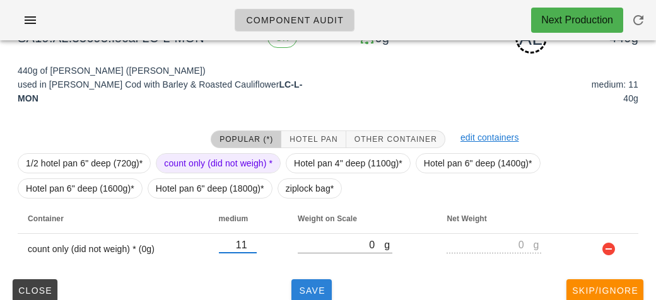
type input "11"
click at [324, 290] on span "Save" at bounding box center [312, 291] width 30 height 10
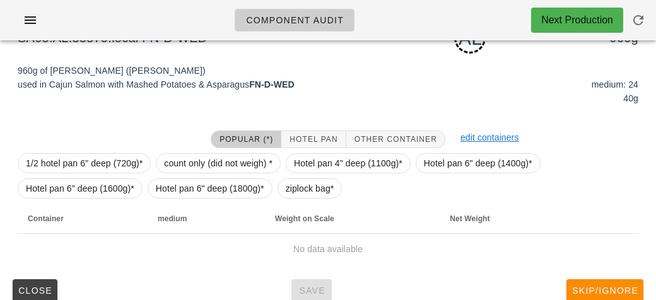
click at [187, 146] on div at bounding box center [106, 139] width 193 height 33
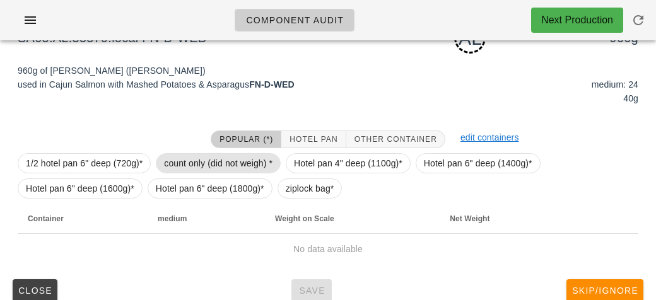
click at [172, 155] on span "count only (did not weigh) *" at bounding box center [218, 163] width 109 height 19
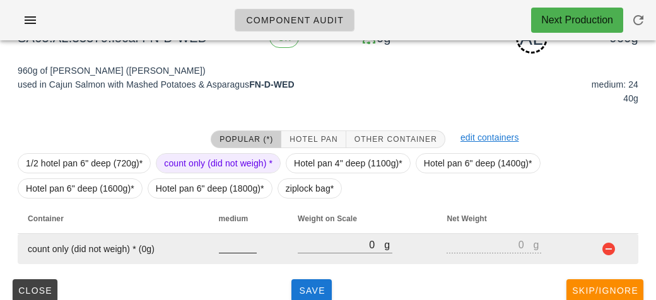
click at [224, 246] on input "number" at bounding box center [238, 245] width 38 height 16
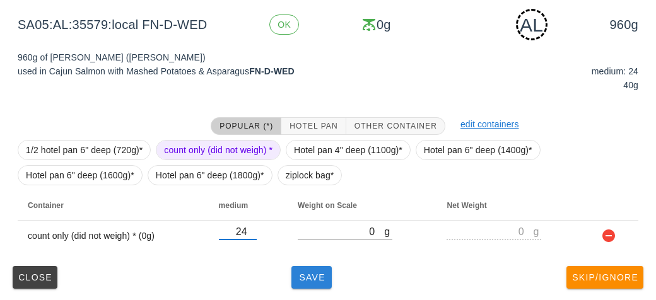
type input "24"
click at [311, 281] on span "Save" at bounding box center [312, 278] width 30 height 10
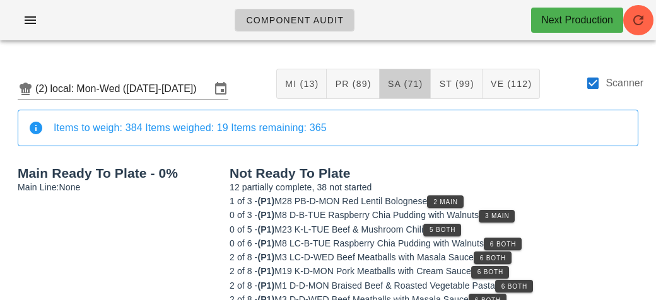
click at [407, 88] on span "SA (71)" at bounding box center [405, 84] width 36 height 10
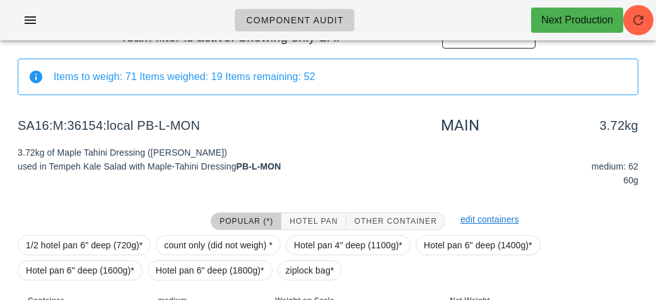
scroll to position [189, 0]
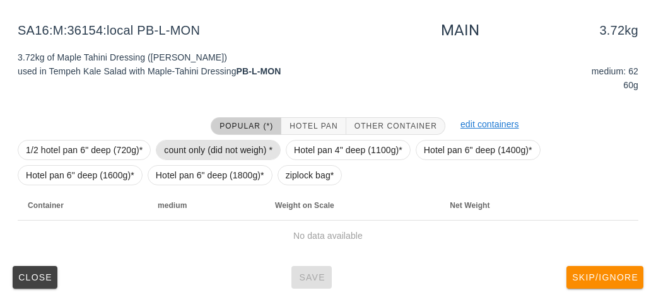
click at [214, 145] on span "count only (did not weigh) *" at bounding box center [218, 150] width 109 height 19
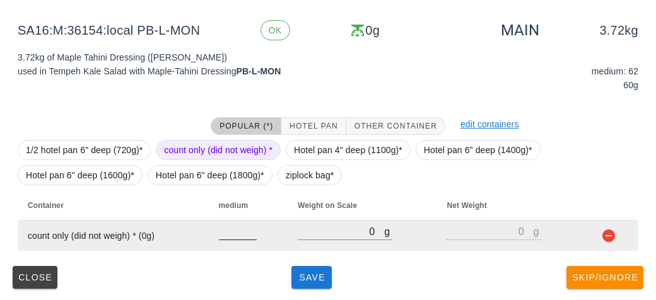
click at [231, 235] on input "number" at bounding box center [238, 231] width 38 height 16
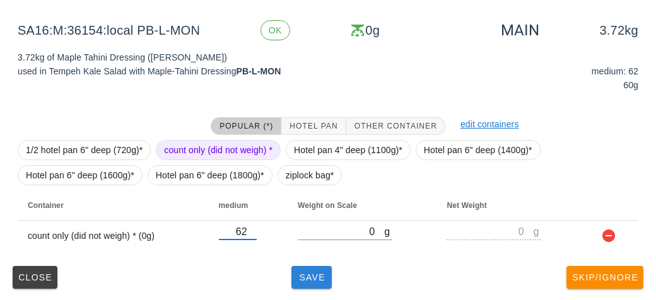
type input "62"
click at [314, 286] on button "Save" at bounding box center [312, 277] width 40 height 23
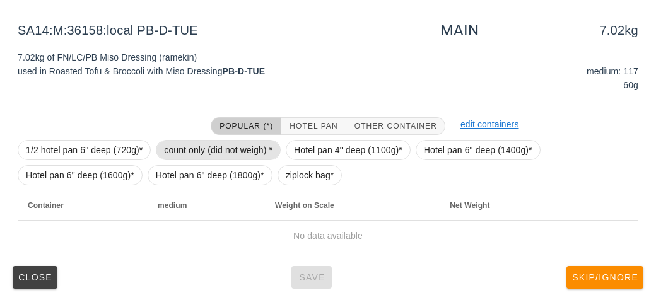
click at [192, 156] on span "count only (did not weigh) *" at bounding box center [218, 150] width 109 height 19
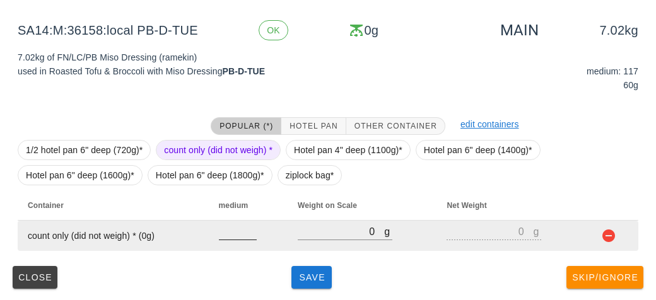
click at [225, 234] on input "number" at bounding box center [238, 231] width 38 height 16
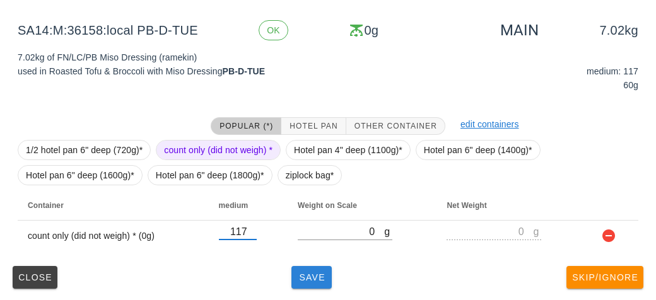
type input "117"
click at [297, 282] on button "Save" at bounding box center [312, 277] width 40 height 23
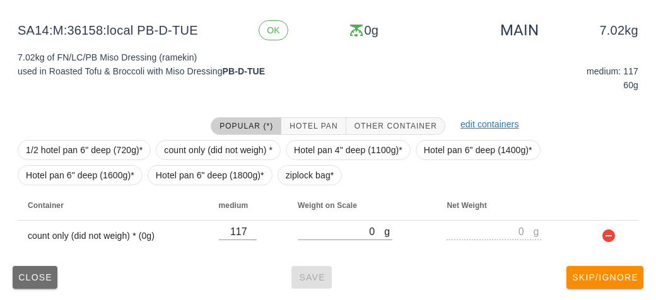
click at [35, 273] on span "Close" at bounding box center [35, 278] width 35 height 10
click at [32, 276] on span "Close" at bounding box center [35, 278] width 35 height 10
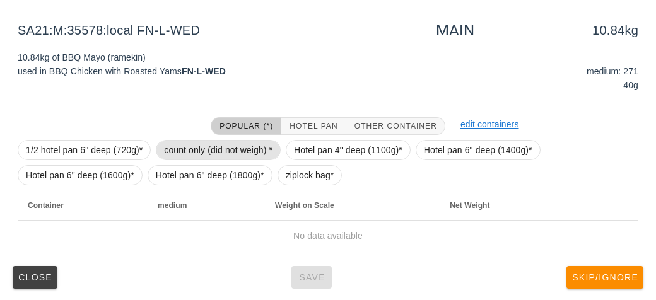
click at [179, 146] on span "count only (did not weigh) *" at bounding box center [218, 150] width 109 height 19
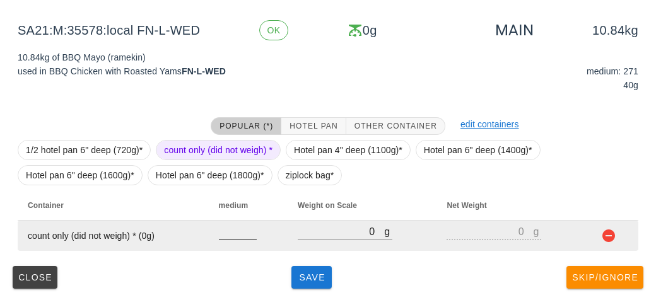
click at [227, 245] on div at bounding box center [238, 246] width 38 height 9
click at [234, 235] on input "number" at bounding box center [238, 231] width 38 height 16
type input "271"
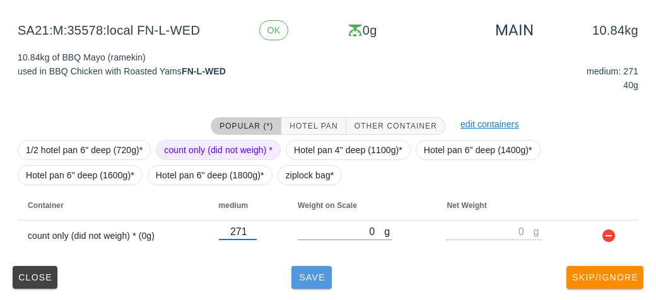
click at [307, 278] on span "Save" at bounding box center [312, 278] width 30 height 10
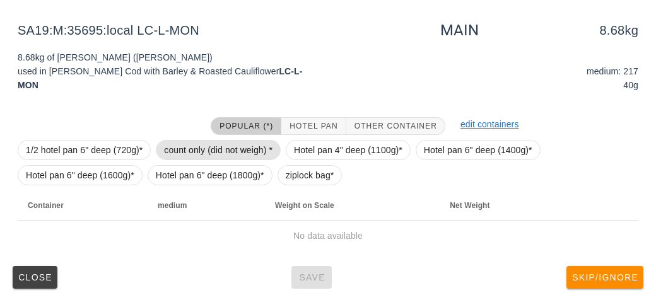
click at [199, 145] on span "count only (did not weigh) *" at bounding box center [218, 150] width 109 height 19
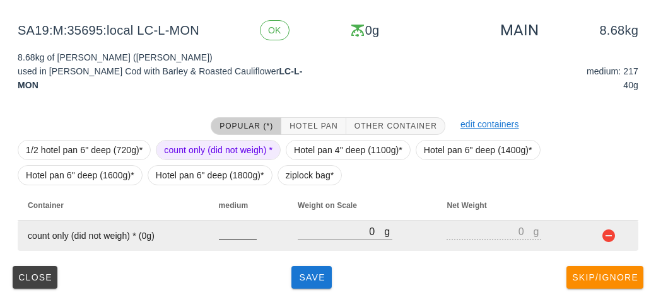
click at [233, 229] on input "number" at bounding box center [238, 231] width 38 height 16
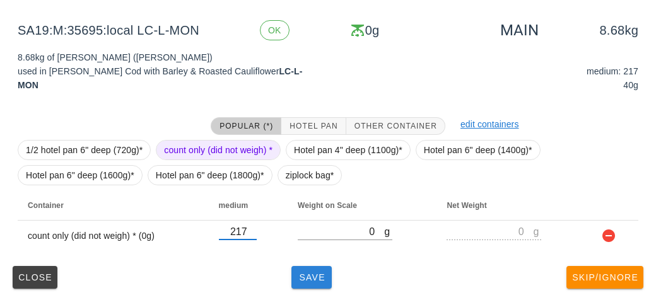
type input "217"
click at [312, 286] on button "Save" at bounding box center [312, 277] width 40 height 23
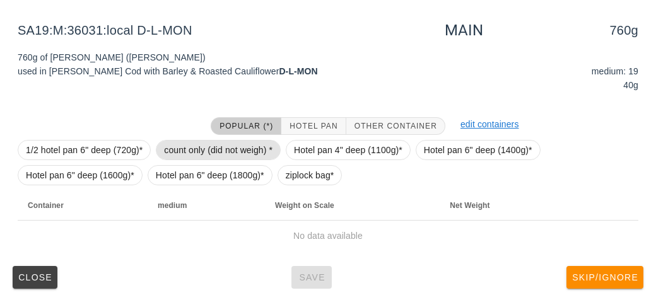
click at [175, 143] on span "count only (did not weigh) *" at bounding box center [218, 150] width 109 height 19
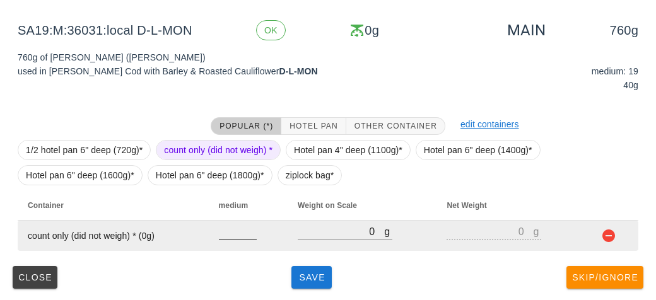
click at [233, 235] on input "number" at bounding box center [238, 231] width 38 height 16
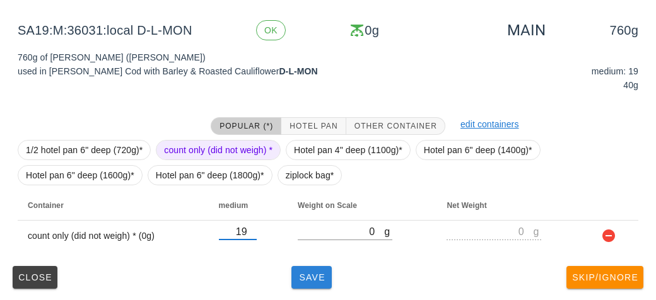
type input "19"
click at [316, 281] on span "Save" at bounding box center [312, 278] width 30 height 10
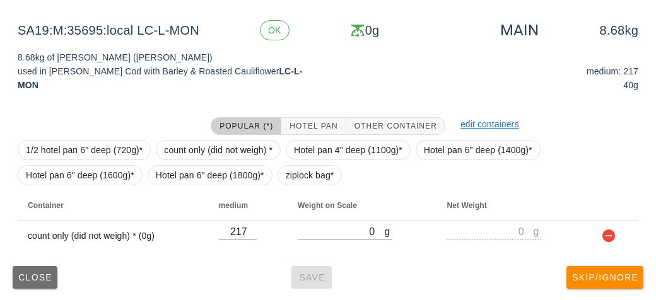
click at [28, 281] on span "Close" at bounding box center [35, 278] width 35 height 10
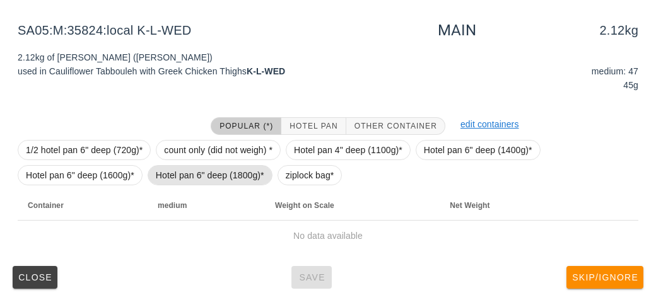
click at [167, 166] on span "Hotel pan 6" deep (1800g)*" at bounding box center [210, 175] width 109 height 19
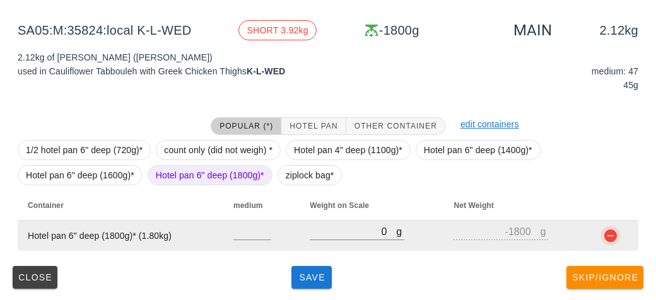
click at [614, 239] on button "button" at bounding box center [610, 235] width 15 height 15
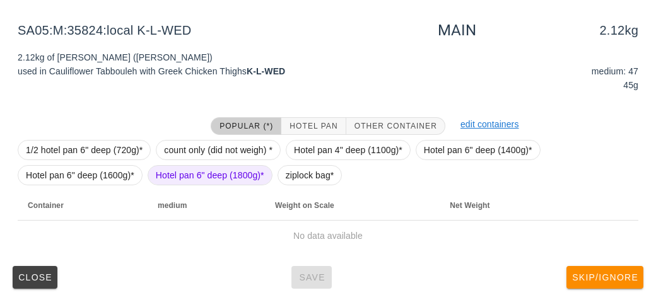
click at [179, 127] on div at bounding box center [106, 126] width 193 height 33
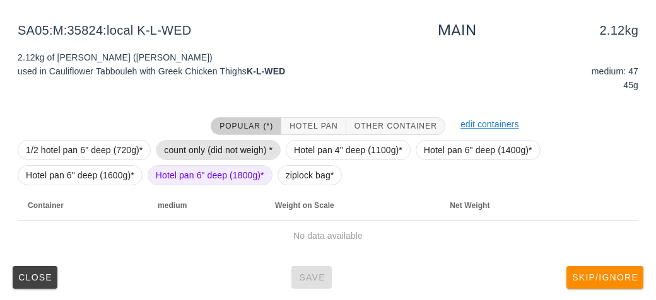
click at [192, 142] on span "count only (did not weigh) *" at bounding box center [218, 150] width 109 height 19
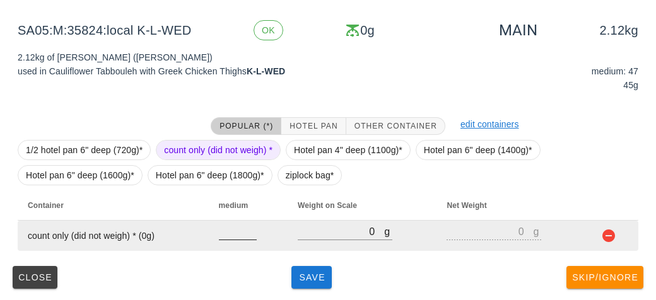
click at [236, 225] on input "number" at bounding box center [238, 231] width 38 height 16
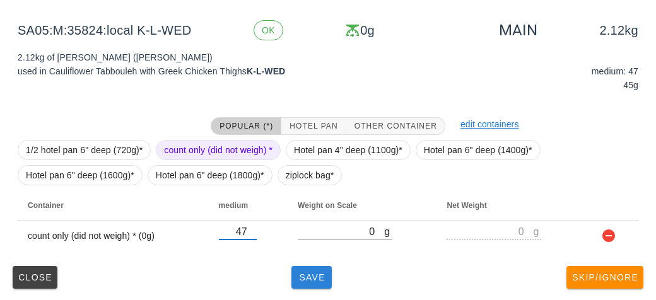
type input "47"
click at [302, 276] on span "Save" at bounding box center [312, 278] width 30 height 10
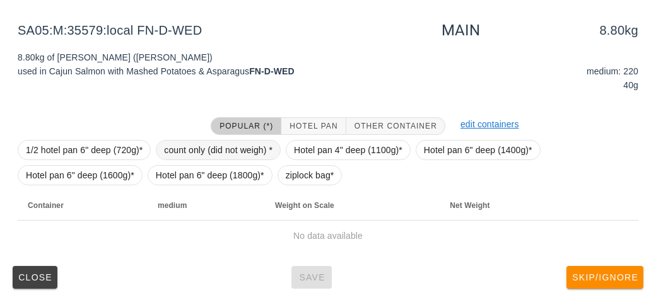
click at [188, 140] on span "count only (did not weigh) *" at bounding box center [218, 150] width 125 height 20
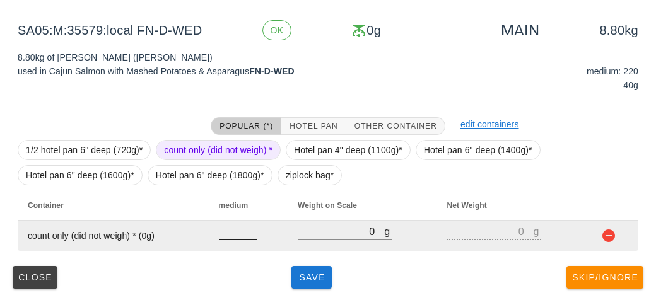
click at [225, 236] on input "number" at bounding box center [238, 231] width 38 height 16
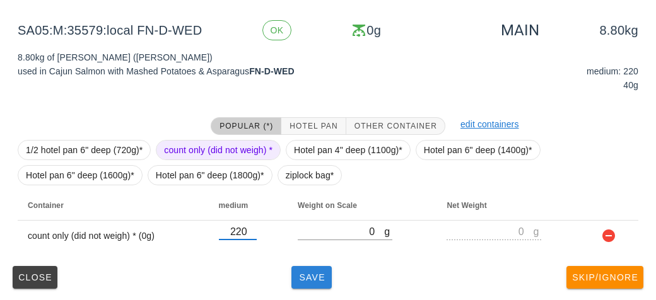
type input "220"
click at [298, 276] on span "Save" at bounding box center [312, 278] width 30 height 10
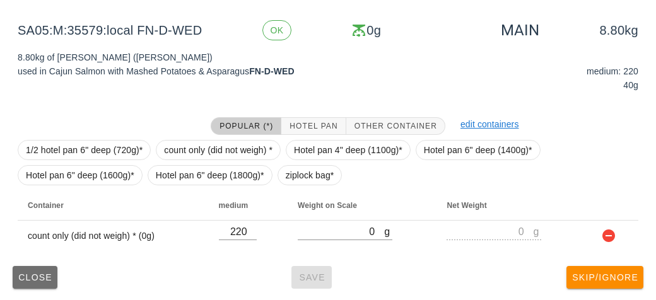
click at [36, 278] on span "Close" at bounding box center [35, 278] width 35 height 10
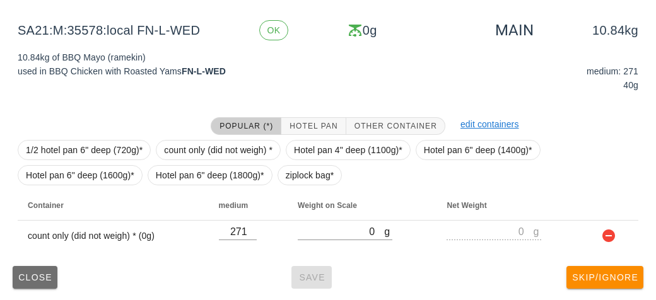
click at [21, 277] on span "Close" at bounding box center [35, 278] width 35 height 10
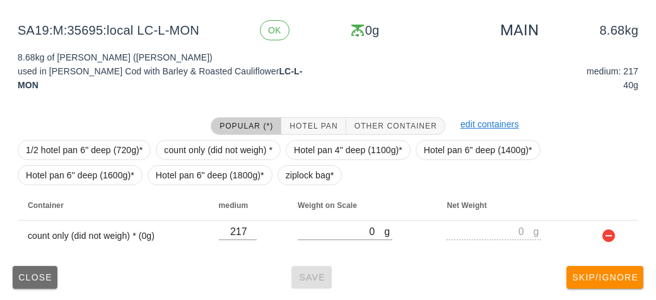
click at [29, 284] on button "Close" at bounding box center [35, 277] width 45 height 23
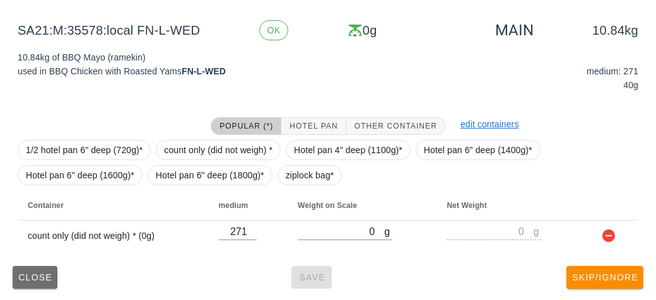
click at [30, 283] on button "Close" at bounding box center [35, 277] width 45 height 23
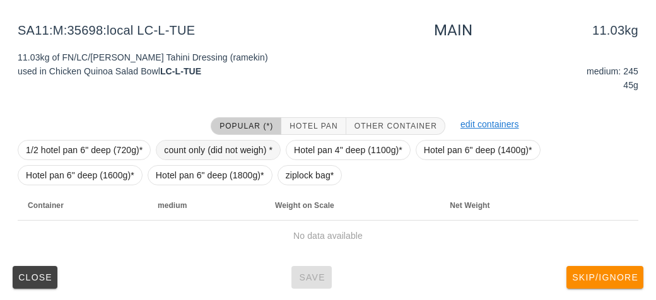
click at [171, 146] on span "count only (did not weigh) *" at bounding box center [218, 150] width 109 height 19
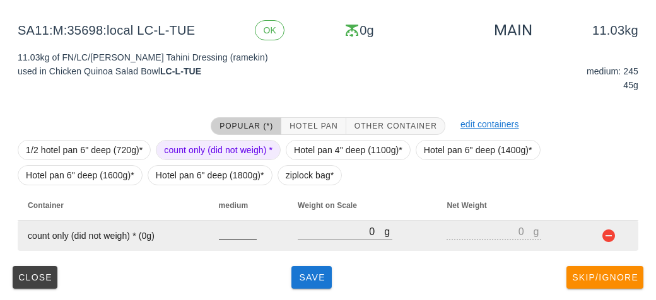
click at [229, 233] on input "number" at bounding box center [238, 231] width 38 height 16
type input "245"
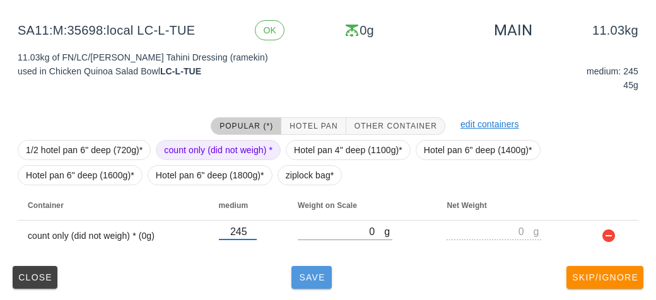
click at [317, 273] on span "Save" at bounding box center [312, 278] width 30 height 10
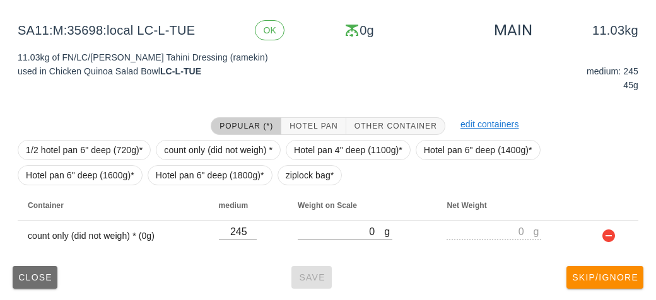
click at [20, 280] on span "Close" at bounding box center [35, 278] width 35 height 10
click at [34, 274] on span "Close" at bounding box center [35, 278] width 35 height 10
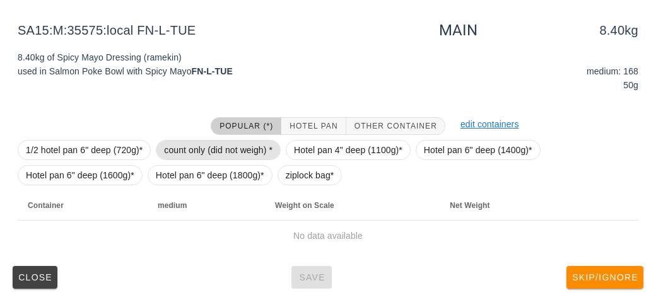
click at [192, 156] on span "count only (did not weigh) *" at bounding box center [218, 150] width 109 height 19
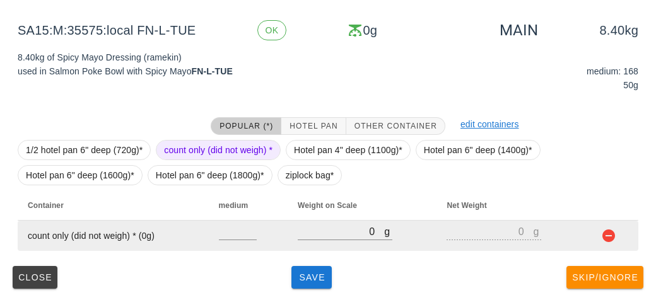
click at [212, 235] on td at bounding box center [248, 236] width 79 height 30
click at [226, 237] on input "number" at bounding box center [238, 231] width 38 height 16
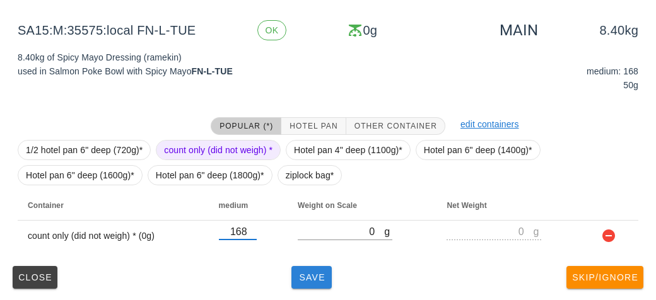
type input "168"
click at [319, 281] on span "Save" at bounding box center [312, 278] width 30 height 10
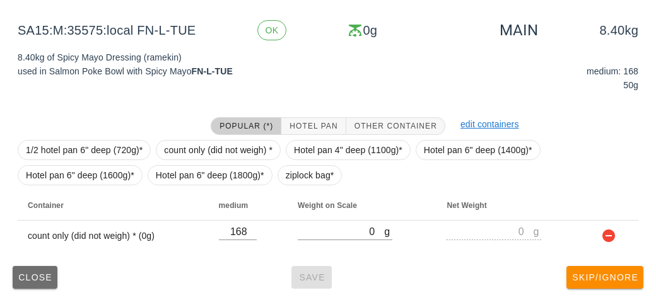
click at [41, 281] on button "Close" at bounding box center [35, 277] width 45 height 23
